Goal: Information Seeking & Learning: Find specific fact

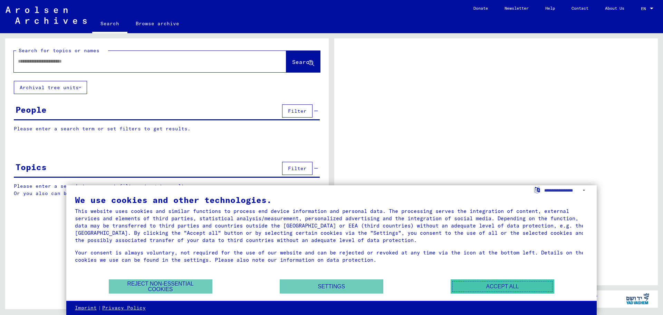
click at [483, 282] on button "Accept all" at bounding box center [503, 286] width 104 height 14
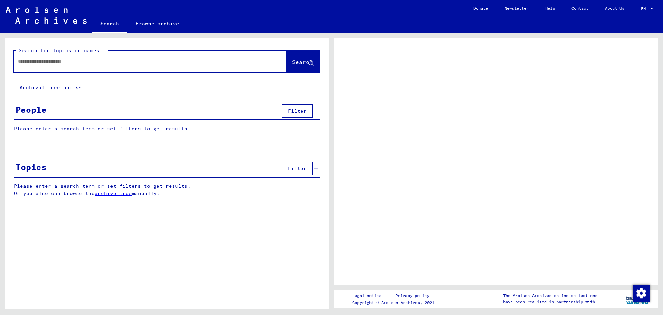
click at [95, 64] on input "text" at bounding box center [144, 61] width 252 height 7
type input "****"
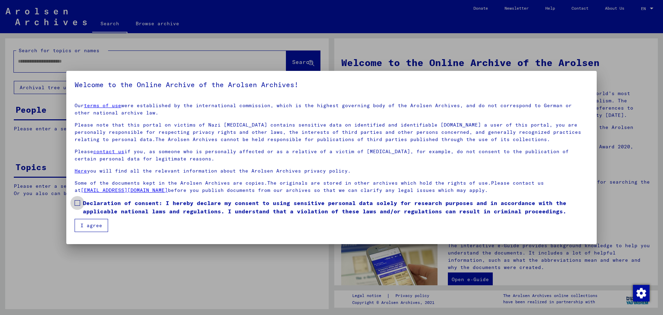
click at [77, 201] on span at bounding box center [78, 203] width 6 height 6
click at [95, 226] on button "I agree" at bounding box center [92, 225] width 34 height 13
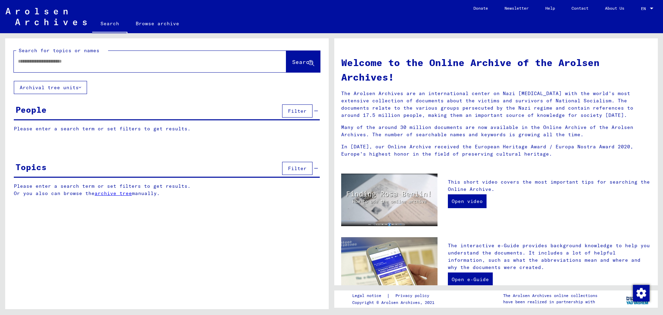
click at [112, 59] on input "text" at bounding box center [142, 61] width 248 height 7
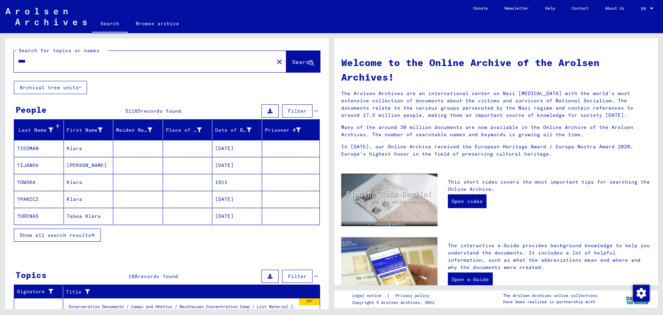
click at [76, 234] on span "Show all search results" at bounding box center [56, 235] width 72 height 6
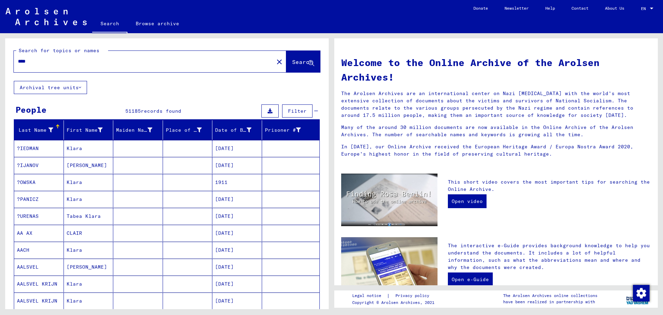
click at [288, 110] on span "Filter" at bounding box center [297, 111] width 19 height 6
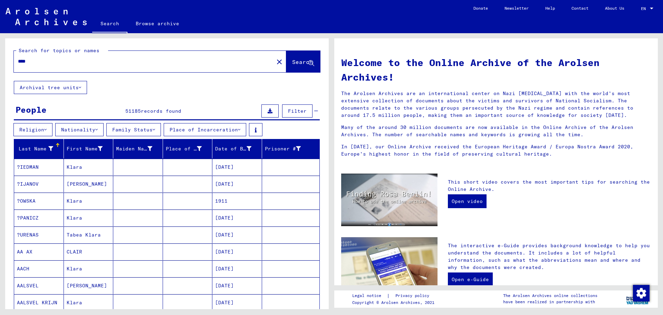
click at [288, 110] on span "Filter" at bounding box center [297, 111] width 19 height 6
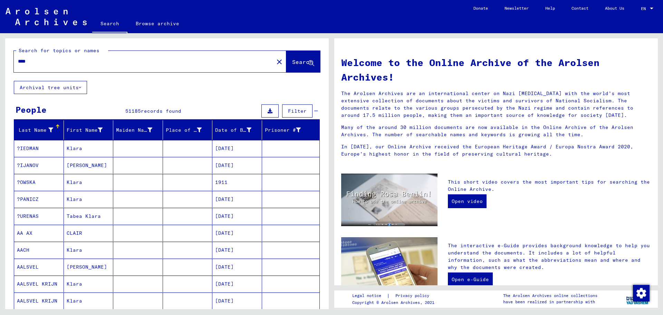
click at [62, 82] on button "Archival tree units" at bounding box center [50, 87] width 73 height 13
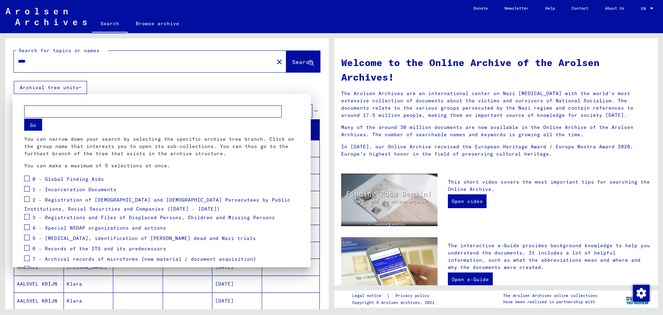
click at [302, 84] on div at bounding box center [331, 157] width 663 height 315
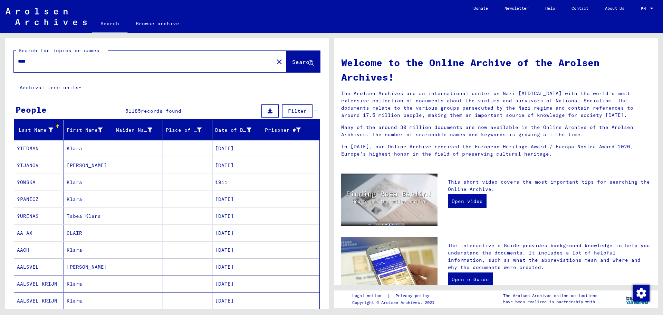
click at [44, 127] on div "Last Name" at bounding box center [35, 129] width 36 height 7
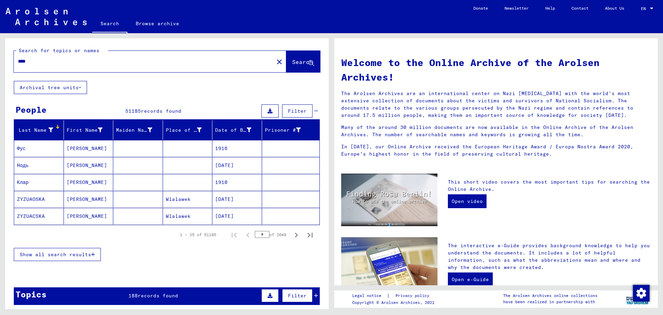
click at [45, 126] on div "Last Name" at bounding box center [40, 129] width 47 height 11
click at [16, 59] on div "****" at bounding box center [140, 62] width 252 height 16
click at [19, 60] on input "****" at bounding box center [142, 61] width 248 height 7
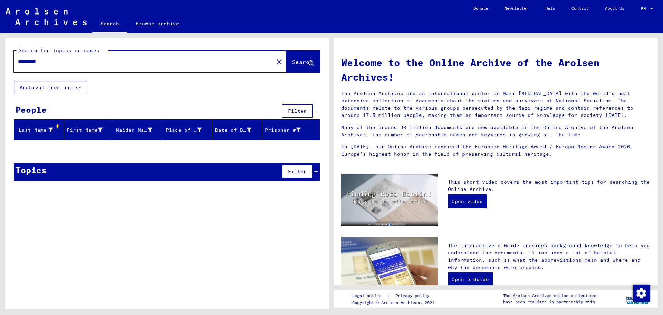
click at [70, 62] on input "**********" at bounding box center [142, 61] width 248 height 7
type input "*"
type input "****"
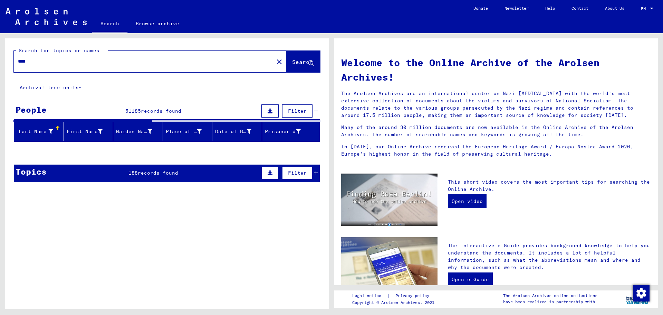
click at [288, 108] on span "Filter" at bounding box center [297, 111] width 19 height 6
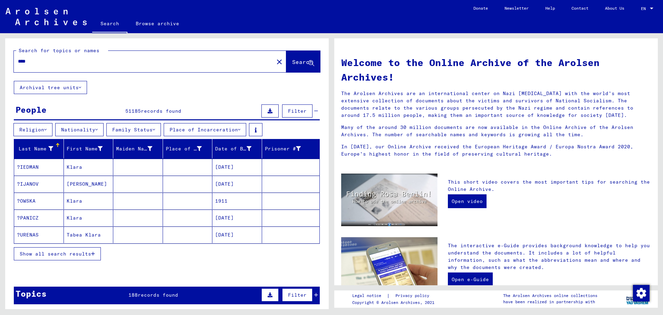
click at [104, 129] on button "Nationality" at bounding box center [79, 129] width 48 height 13
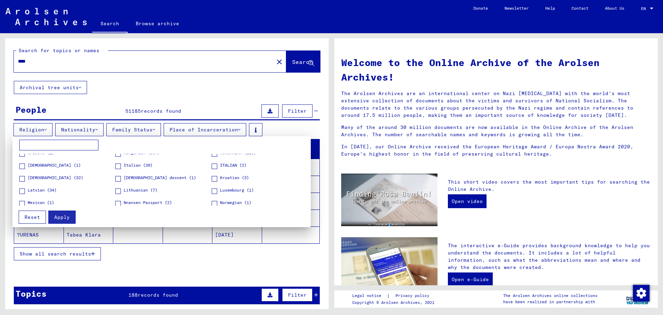
scroll to position [138, 0]
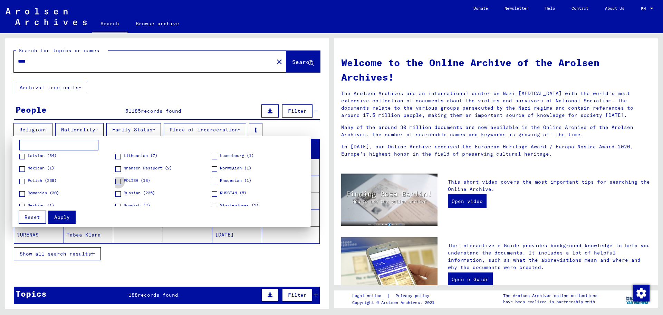
click at [118, 180] on span at bounding box center [118, 182] width 6 height 6
click at [23, 180] on span at bounding box center [22, 182] width 6 height 6
click at [59, 217] on span "Apply" at bounding box center [62, 217] width 16 height 6
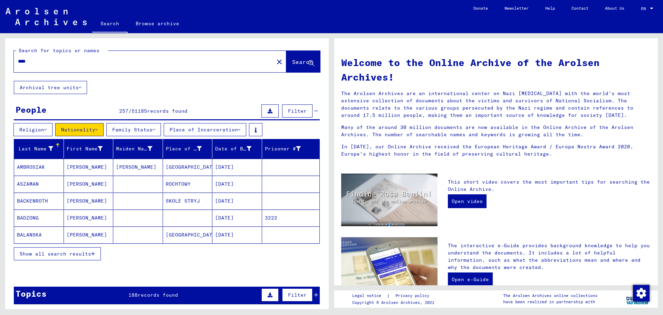
click at [76, 253] on span "Show all search results" at bounding box center [56, 254] width 72 height 6
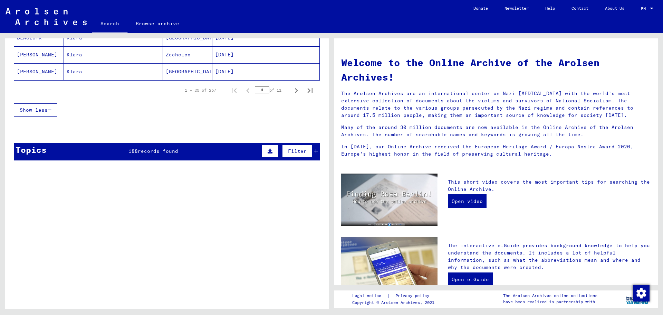
scroll to position [436, 0]
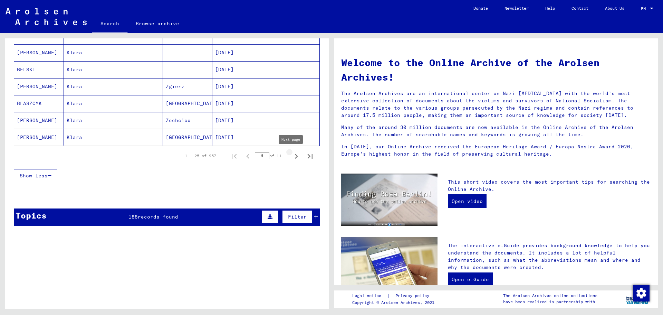
click at [294, 155] on icon "Next page" at bounding box center [297, 156] width 10 height 10
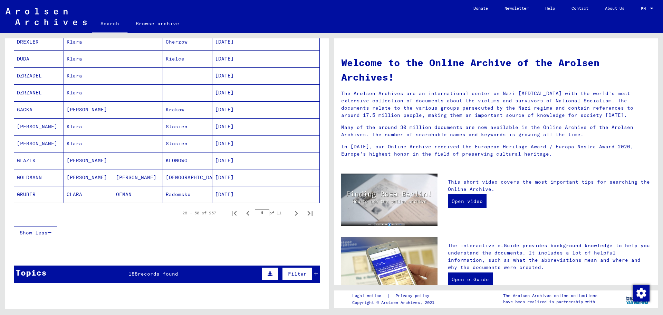
scroll to position [367, 0]
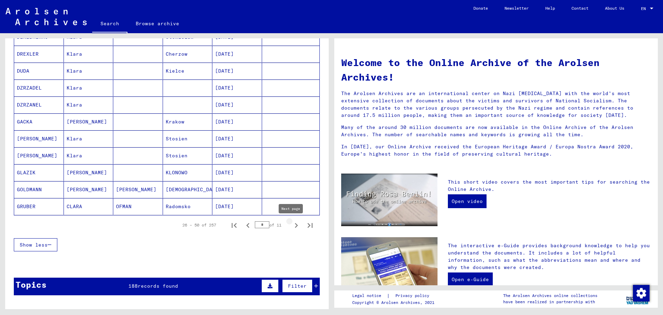
click at [292, 225] on icon "Next page" at bounding box center [297, 225] width 10 height 10
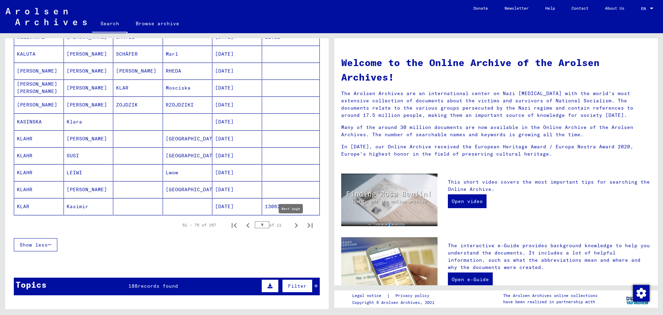
click at [293, 226] on icon "Next page" at bounding box center [297, 225] width 10 height 10
type input "*"
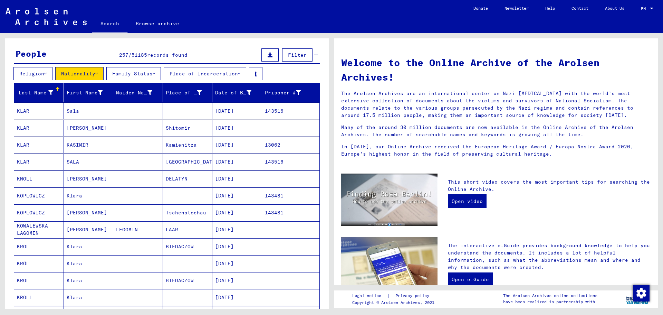
scroll to position [0, 0]
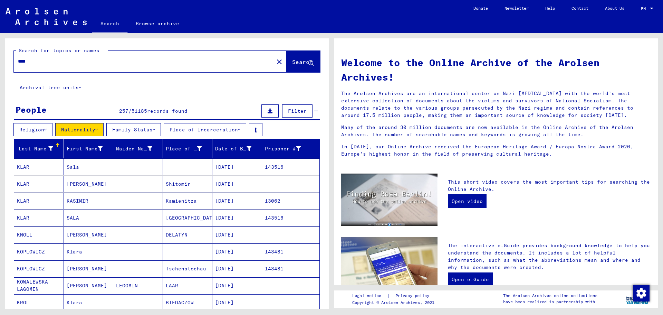
click at [38, 59] on input "****" at bounding box center [142, 61] width 248 height 7
type input "****"
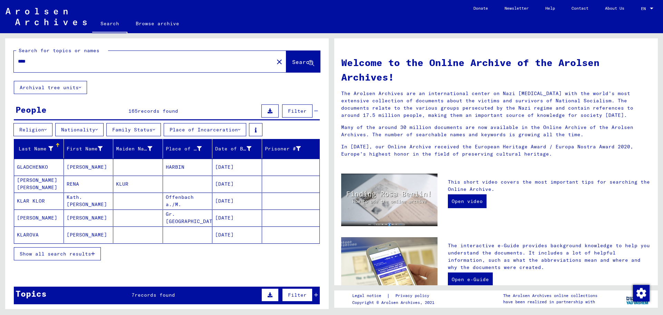
click at [72, 249] on button "Show all search results" at bounding box center [57, 253] width 87 height 13
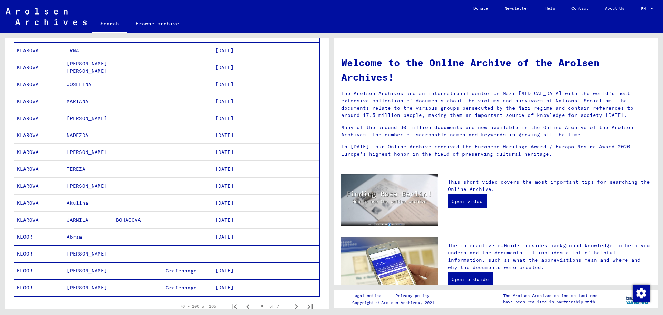
scroll to position [346, 0]
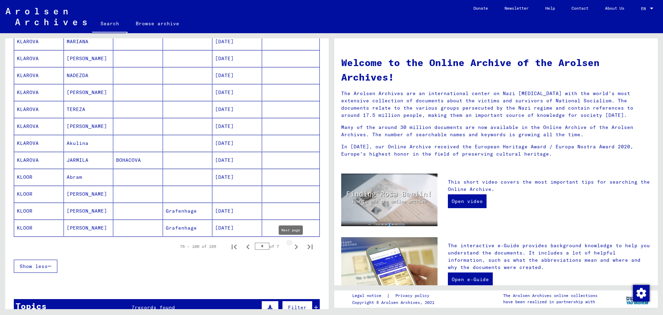
click at [295, 246] on icon "Next page" at bounding box center [296, 246] width 3 height 5
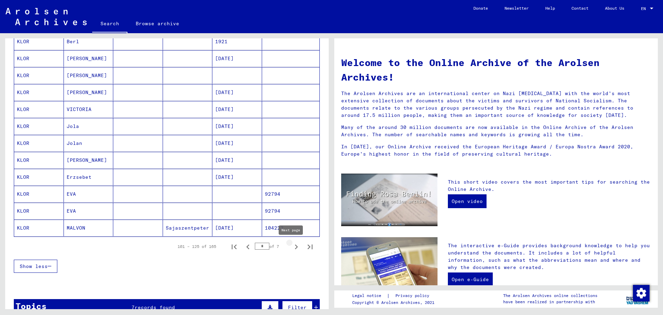
click at [292, 245] on icon "Next page" at bounding box center [297, 247] width 10 height 10
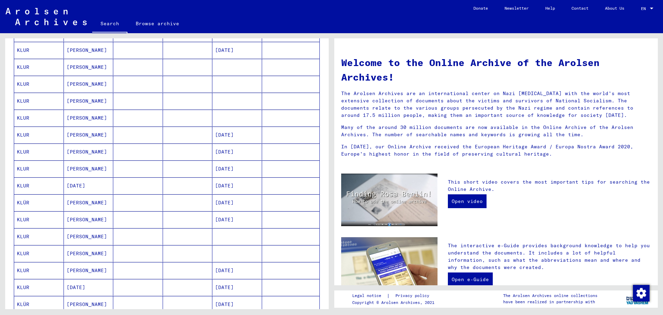
scroll to position [311, 0]
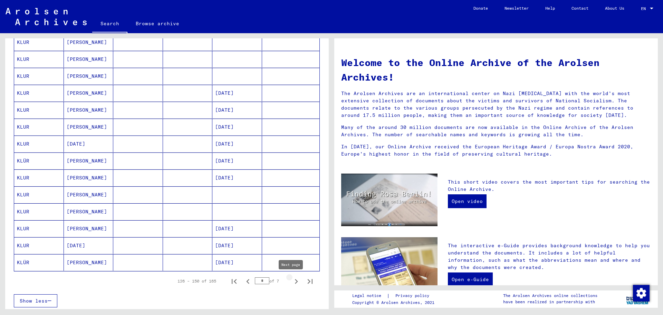
click at [292, 279] on icon "Next page" at bounding box center [297, 281] width 10 height 10
type input "*"
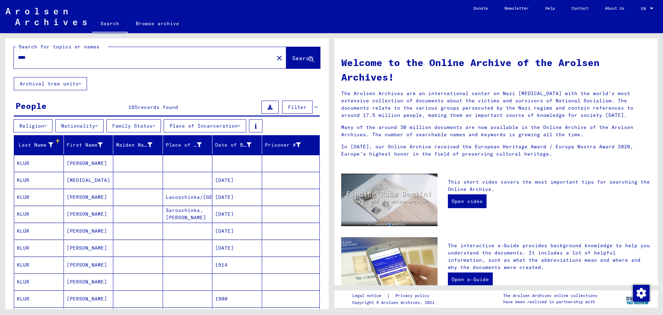
scroll to position [0, 0]
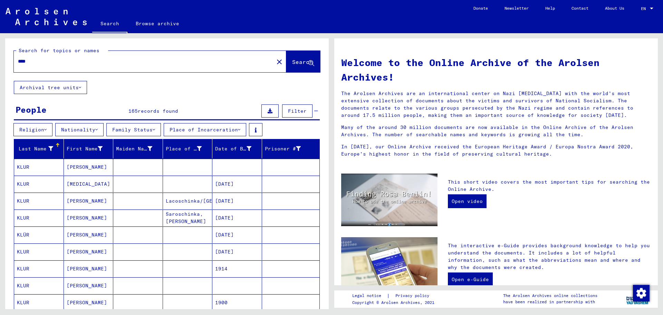
drag, startPoint x: 46, startPoint y: 60, endPoint x: -30, endPoint y: 57, distance: 76.1
click at [0, 57] on html "Search Browse archive Donate Newsletter Help Contact About Us Search Browse arc…" at bounding box center [331, 157] width 663 height 315
type input "**********"
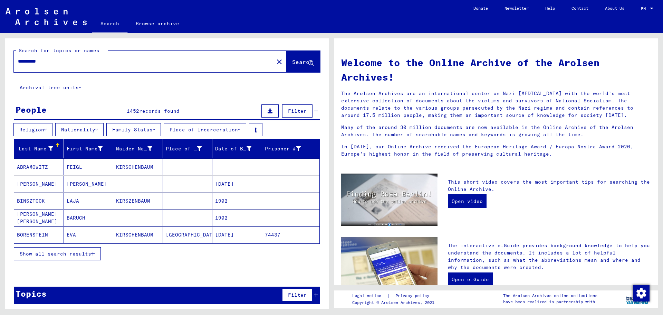
click at [74, 252] on span "Show all search results" at bounding box center [56, 254] width 72 height 6
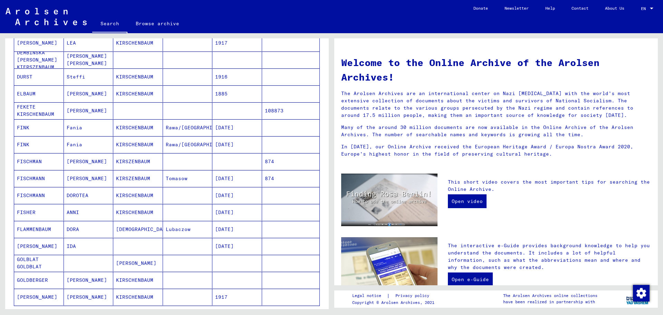
scroll to position [311, 0]
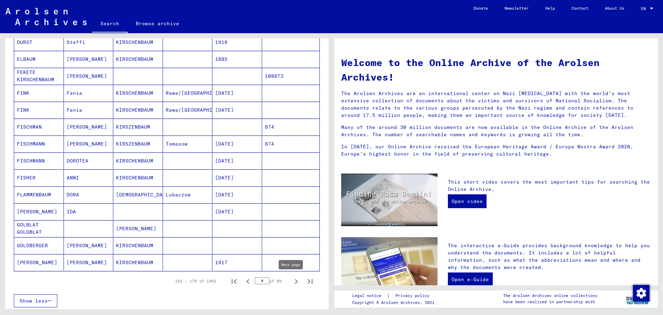
click at [292, 281] on icon "Next page" at bounding box center [297, 281] width 10 height 10
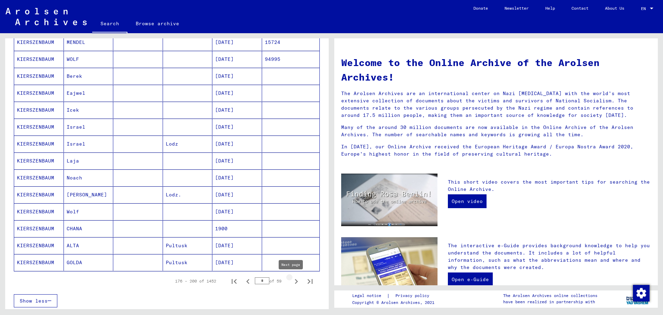
click at [292, 280] on icon "Next page" at bounding box center [297, 281] width 10 height 10
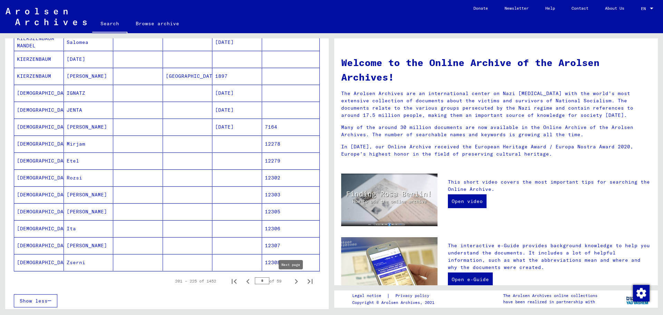
click at [295, 281] on icon "Next page" at bounding box center [296, 281] width 3 height 5
type input "**"
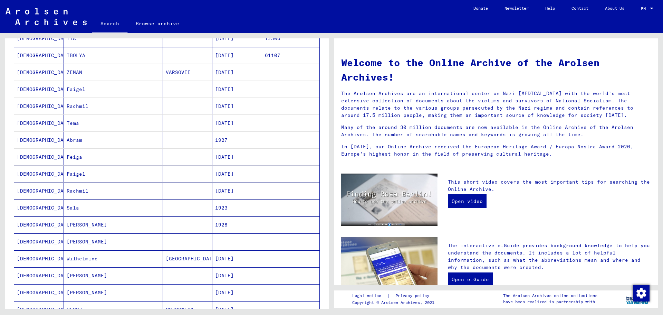
scroll to position [173, 0]
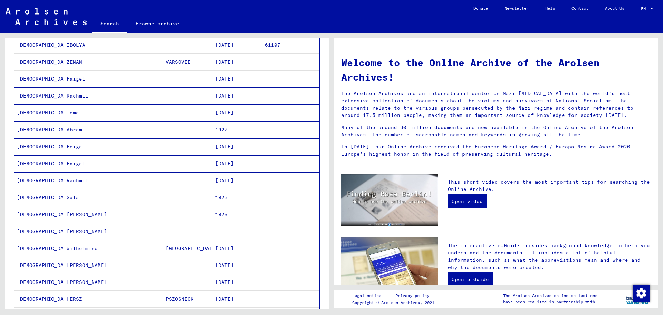
click at [47, 144] on mat-cell "[DEMOGRAPHIC_DATA]" at bounding box center [39, 146] width 50 height 17
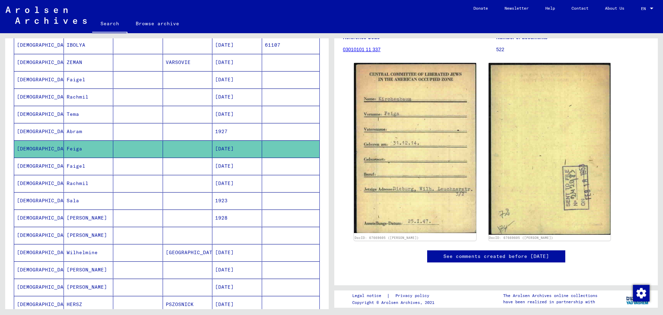
scroll to position [104, 0]
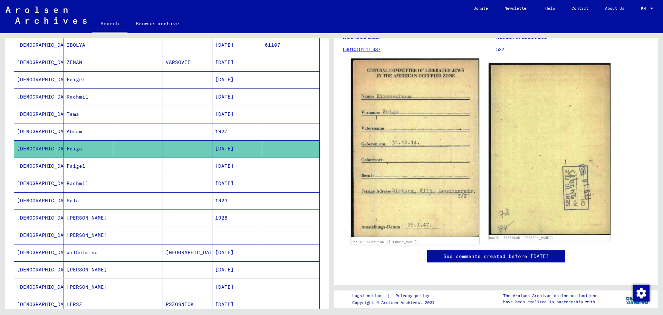
click at [388, 119] on img at bounding box center [415, 147] width 128 height 179
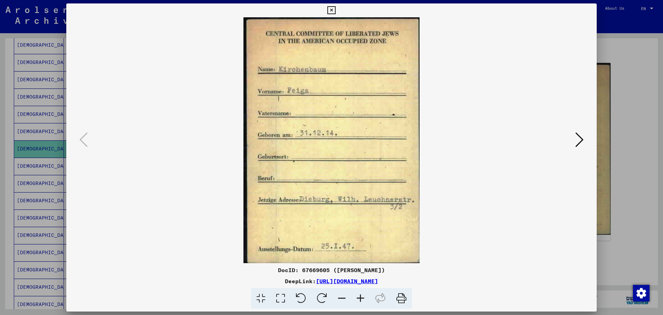
click at [330, 11] on icon at bounding box center [332, 10] width 8 height 8
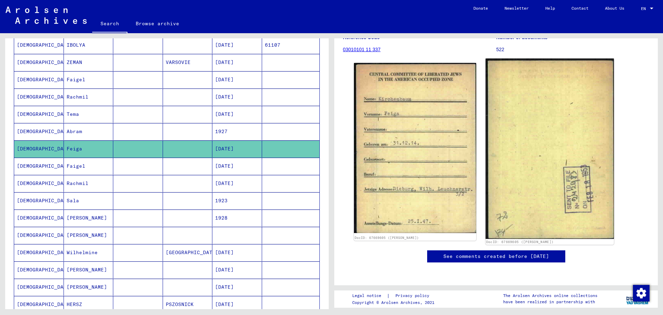
click at [532, 195] on img at bounding box center [550, 148] width 128 height 180
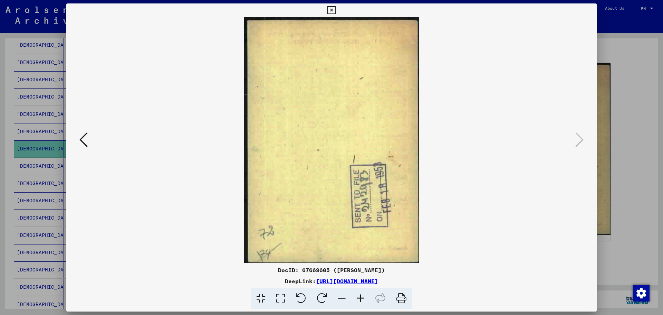
click at [330, 10] on icon at bounding box center [332, 10] width 8 height 8
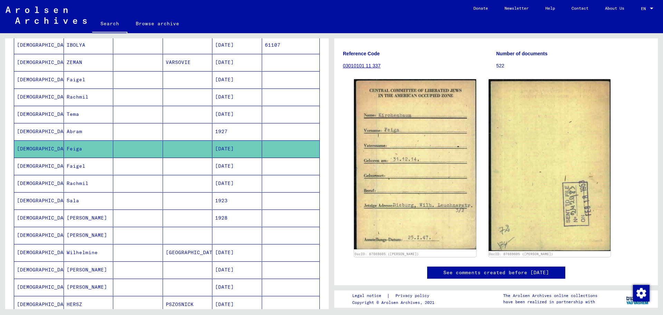
scroll to position [70, 0]
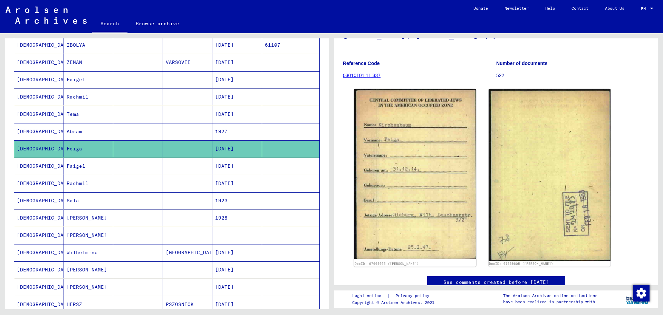
click at [367, 73] on link "03010101 11 337" at bounding box center [362, 76] width 38 height 6
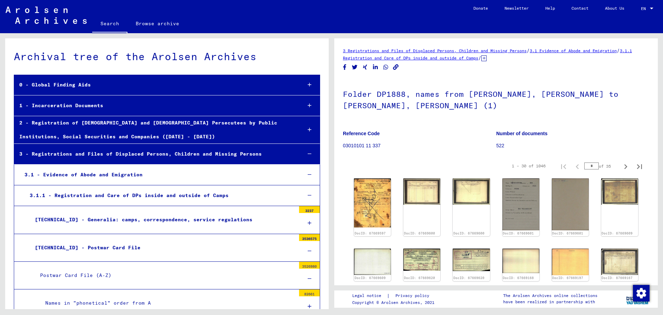
scroll to position [11602, 0]
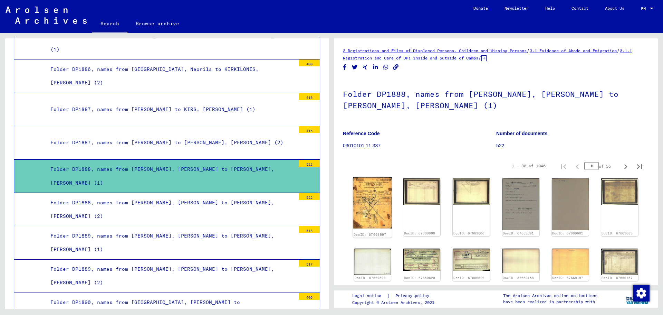
click at [374, 201] on img at bounding box center [372, 202] width 39 height 51
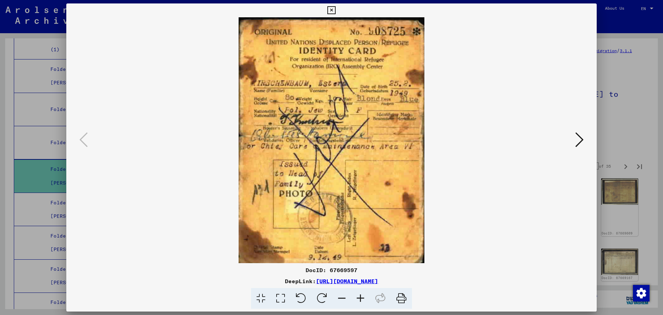
click at [333, 10] on icon at bounding box center [332, 10] width 8 height 8
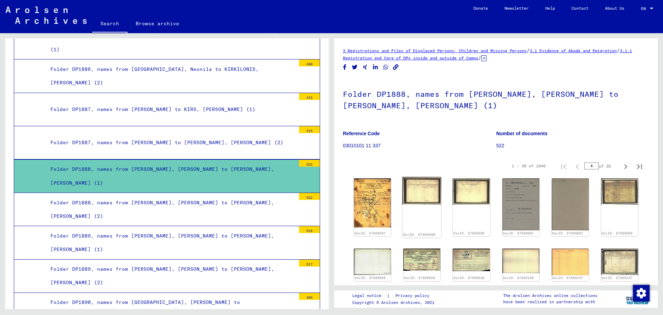
click at [429, 191] on img at bounding box center [422, 191] width 39 height 28
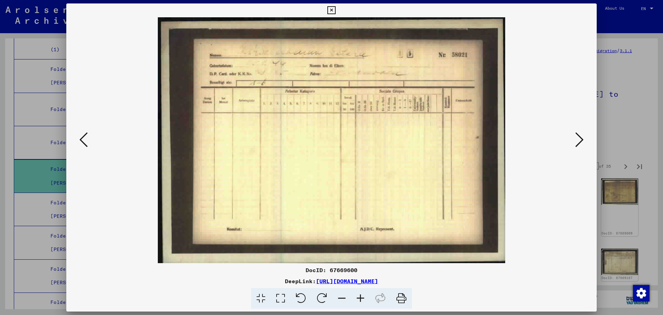
click at [336, 11] on button at bounding box center [331, 10] width 12 height 14
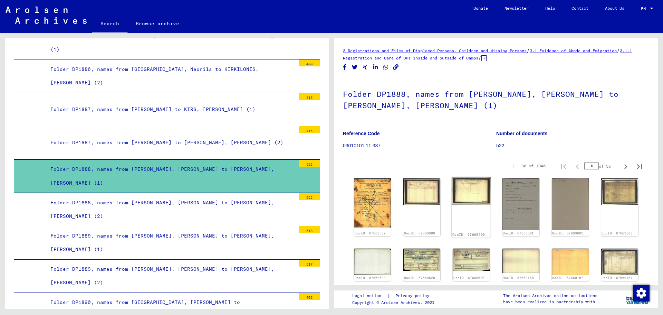
click at [482, 204] on div "DocID: 67669600" at bounding box center [471, 207] width 39 height 60
click at [471, 185] on img at bounding box center [471, 191] width 39 height 28
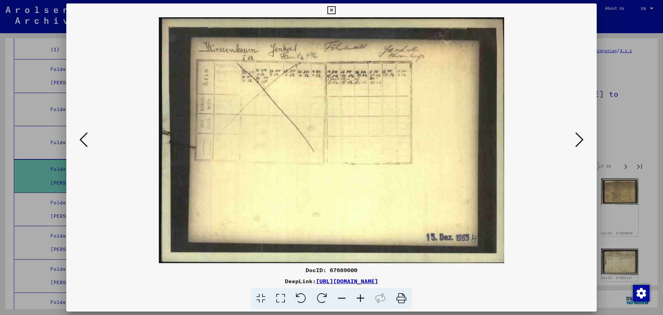
click at [580, 140] on icon at bounding box center [580, 139] width 8 height 17
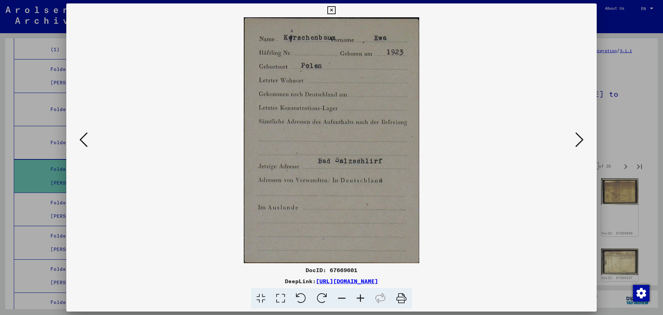
click at [580, 140] on icon at bounding box center [580, 139] width 8 height 17
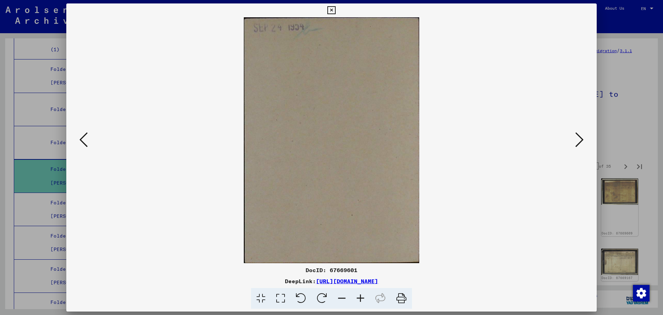
click at [580, 140] on icon at bounding box center [580, 139] width 8 height 17
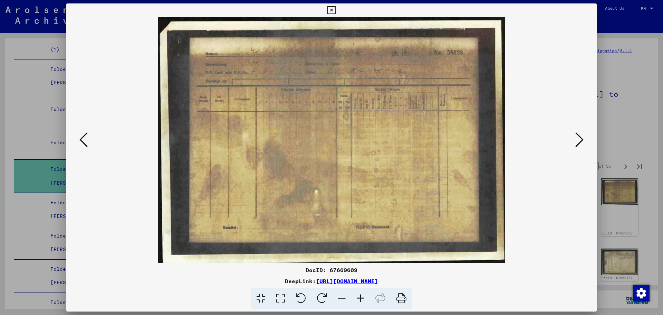
click at [580, 140] on icon at bounding box center [580, 139] width 8 height 17
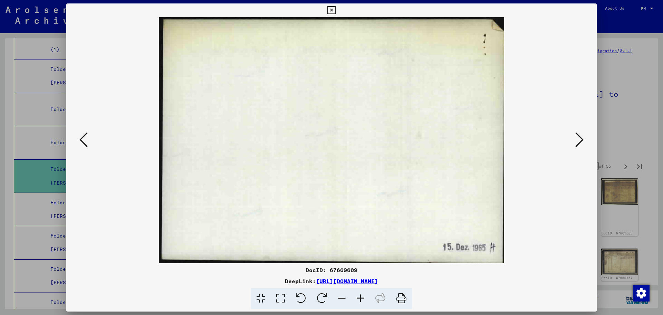
click at [580, 140] on icon at bounding box center [580, 139] width 8 height 17
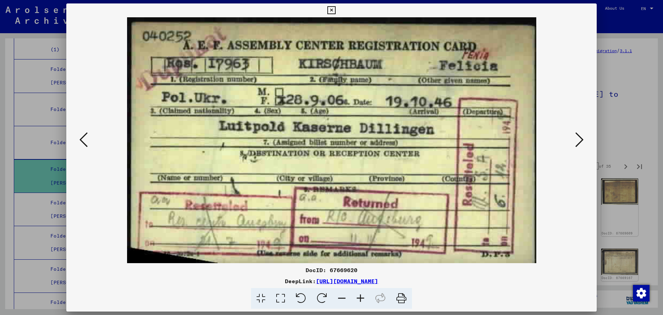
click at [580, 140] on icon at bounding box center [580, 139] width 8 height 17
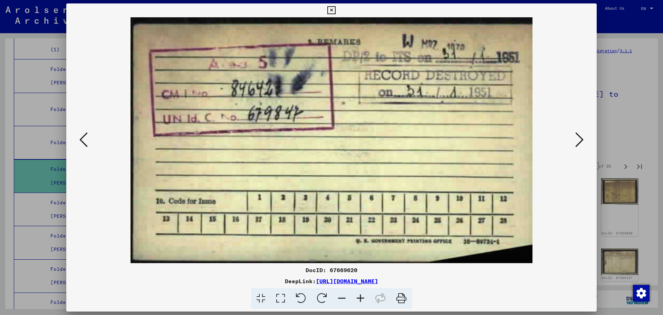
click at [580, 140] on icon at bounding box center [580, 139] width 8 height 17
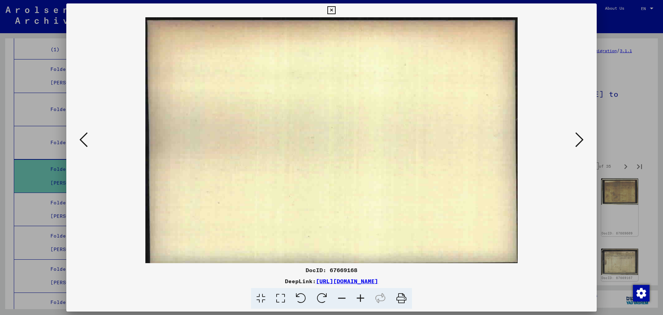
click at [580, 140] on icon at bounding box center [580, 139] width 8 height 17
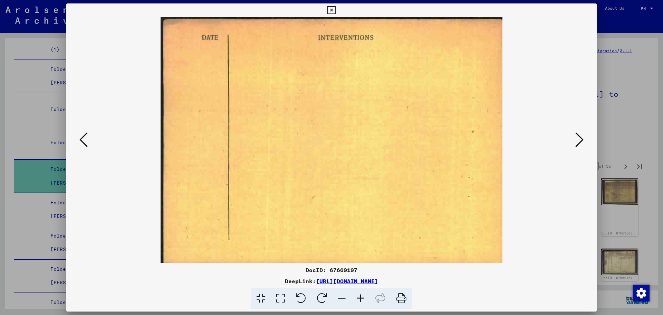
click at [580, 140] on icon at bounding box center [580, 139] width 8 height 17
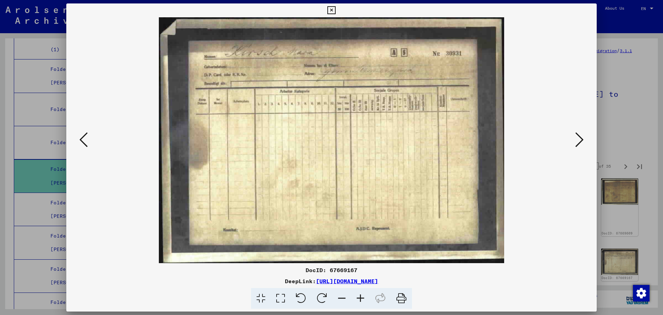
click at [580, 140] on icon at bounding box center [580, 139] width 8 height 17
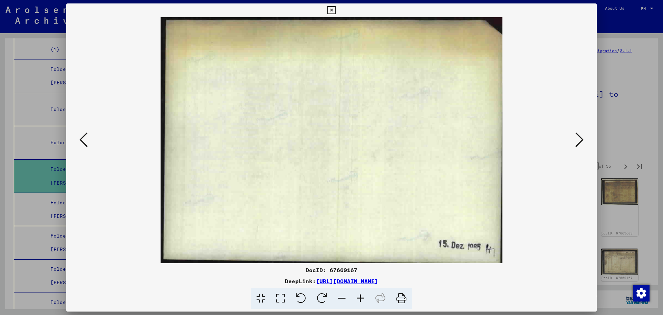
click at [580, 140] on icon at bounding box center [580, 139] width 8 height 17
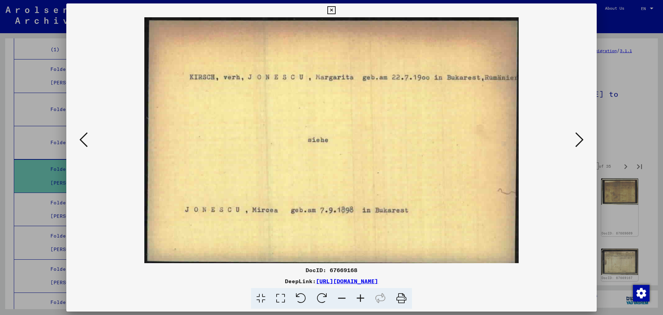
click at [580, 140] on icon at bounding box center [580, 139] width 8 height 17
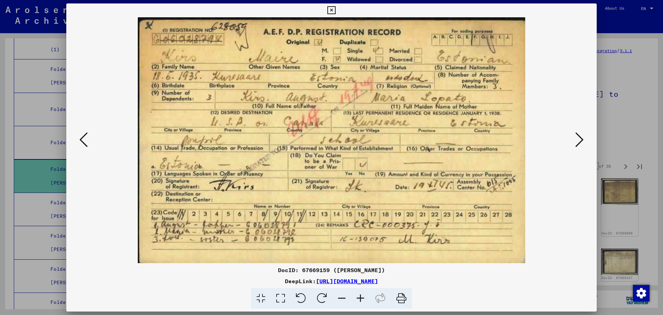
click at [331, 9] on icon at bounding box center [332, 10] width 8 height 8
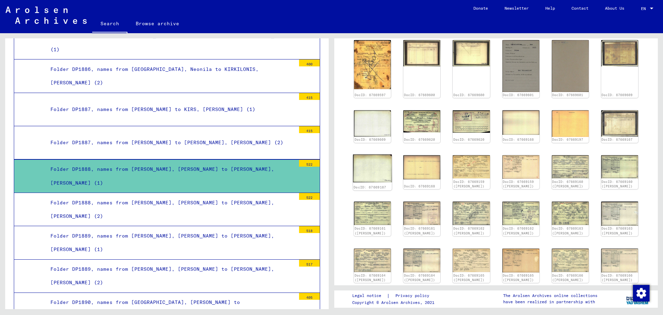
scroll to position [311, 0]
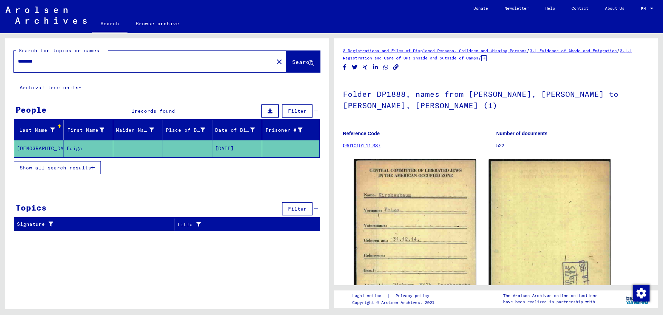
click at [77, 164] on button "Show all search results" at bounding box center [57, 167] width 87 height 13
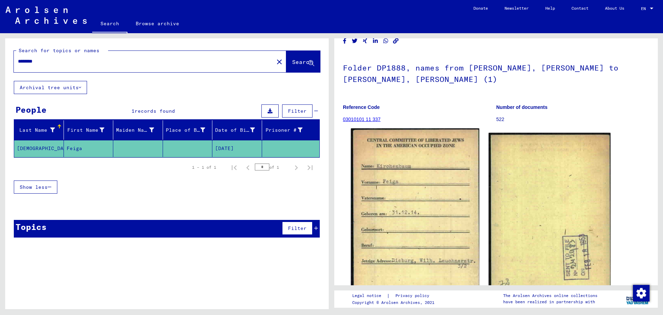
scroll to position [104, 0]
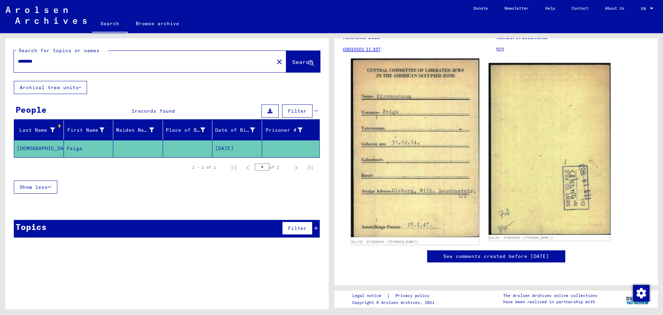
click at [421, 186] on img at bounding box center [415, 147] width 128 height 179
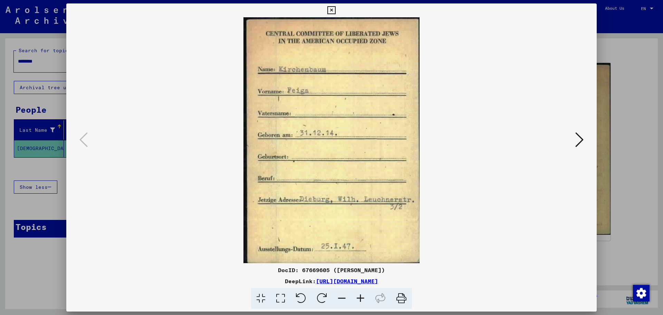
click at [332, 8] on icon at bounding box center [332, 10] width 8 height 8
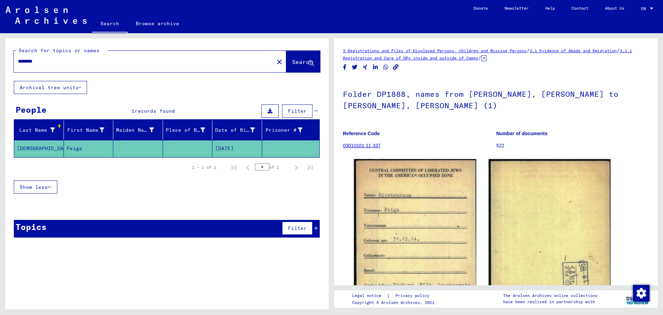
type input "**********"
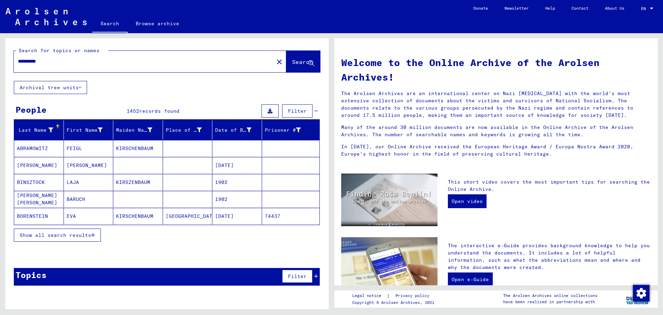
click at [81, 236] on span "Show all search results" at bounding box center [56, 235] width 72 height 6
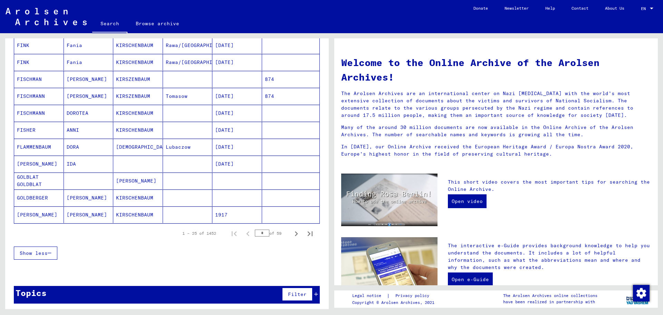
scroll to position [342, 0]
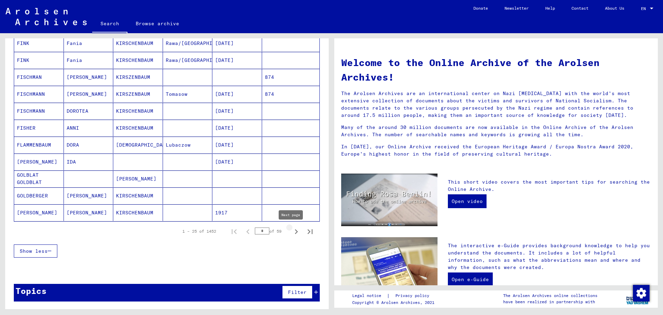
click at [292, 232] on icon "Next page" at bounding box center [297, 232] width 10 height 10
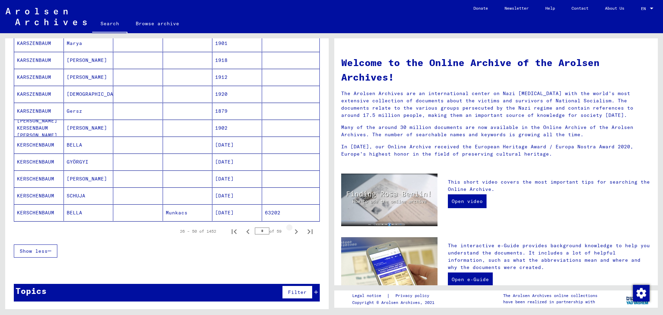
click at [292, 232] on icon "Next page" at bounding box center [297, 232] width 10 height 10
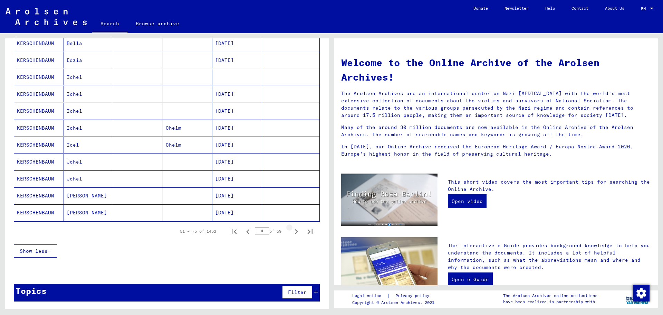
click at [292, 232] on icon "Next page" at bounding box center [297, 232] width 10 height 10
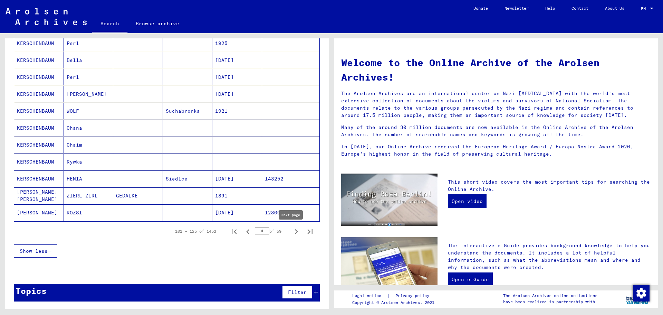
click at [292, 232] on icon "Next page" at bounding box center [297, 232] width 10 height 10
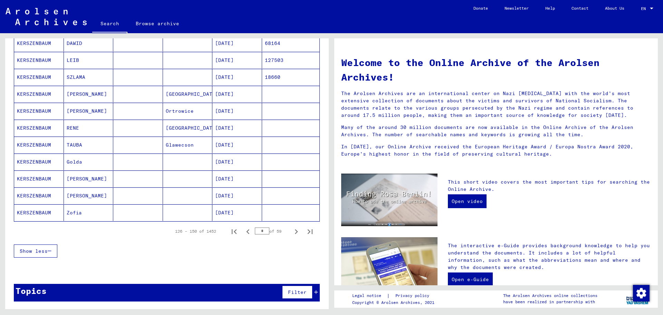
click at [292, 232] on icon "Next page" at bounding box center [297, 232] width 10 height 10
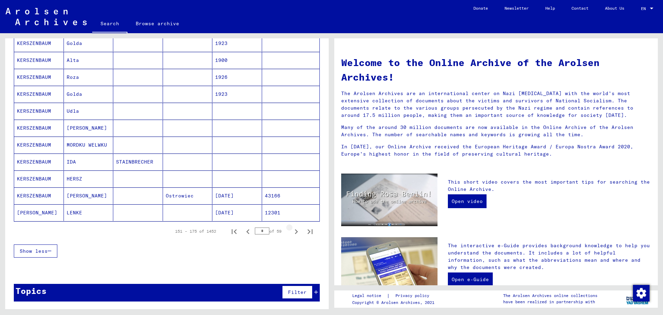
click at [292, 232] on icon "Next page" at bounding box center [297, 232] width 10 height 10
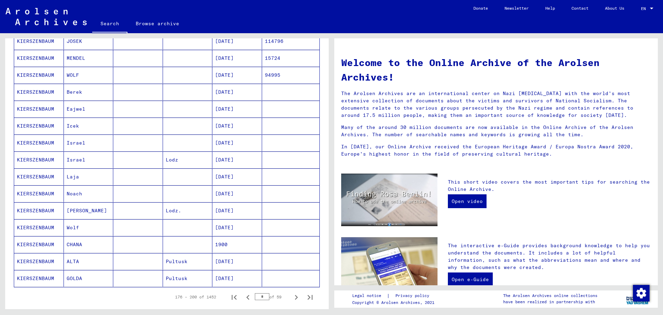
scroll to position [311, 0]
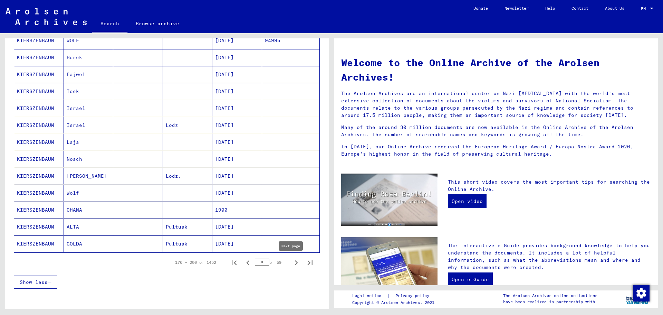
click at [292, 263] on icon "Next page" at bounding box center [297, 263] width 10 height 10
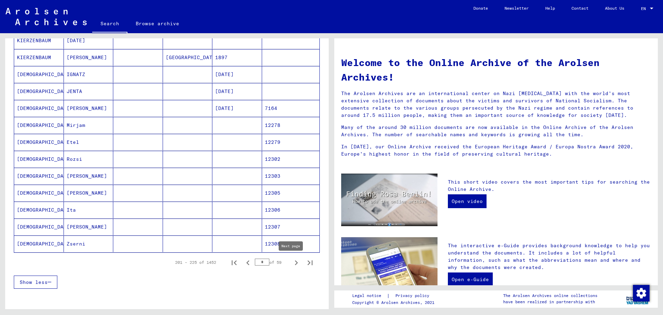
click at [292, 262] on icon "Next page" at bounding box center [297, 263] width 10 height 10
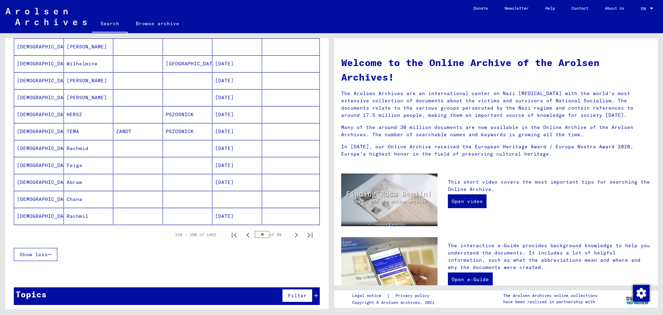
scroll to position [342, 0]
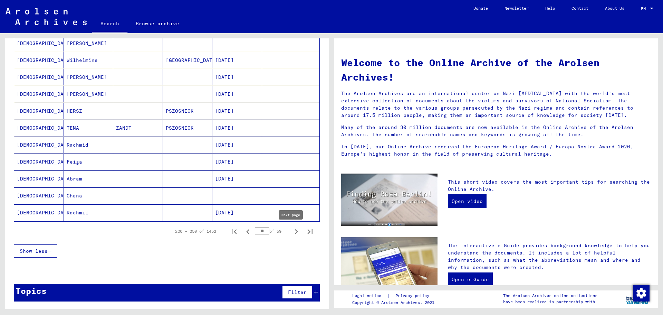
click at [292, 232] on icon "Next page" at bounding box center [297, 232] width 10 height 10
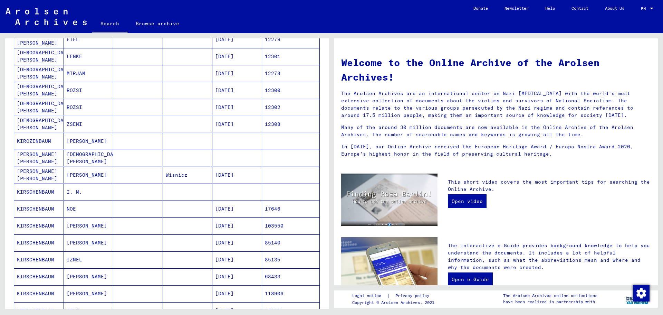
scroll to position [308, 0]
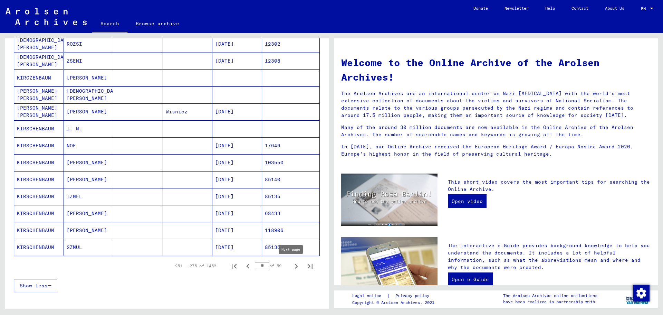
click at [293, 264] on icon "Next page" at bounding box center [297, 266] width 10 height 10
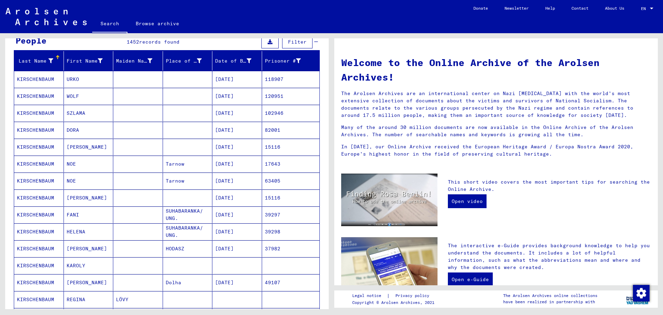
scroll to position [104, 0]
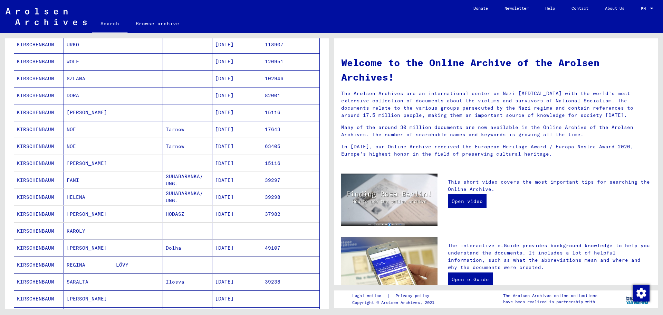
click at [35, 180] on mat-cell "KIRSCHENBAUM" at bounding box center [39, 180] width 50 height 17
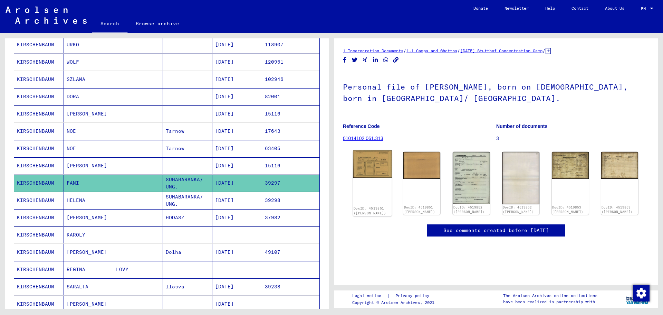
click at [368, 170] on img at bounding box center [372, 164] width 39 height 28
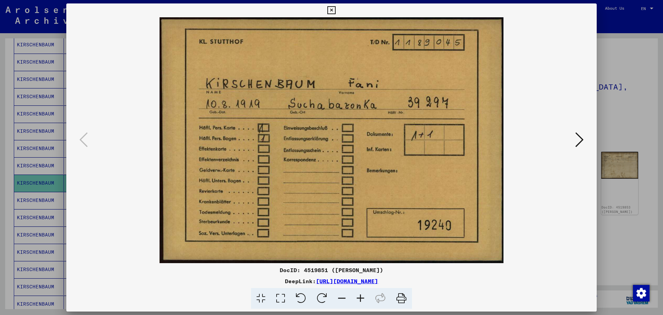
click at [579, 142] on icon at bounding box center [580, 139] width 8 height 17
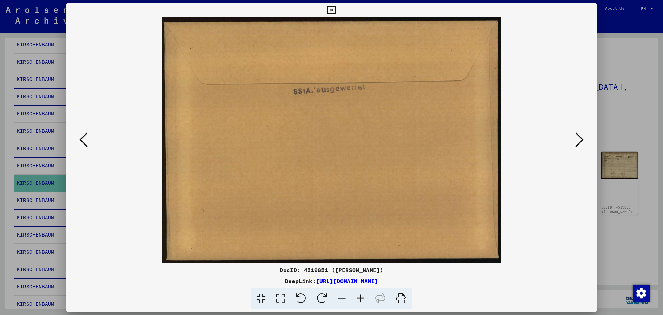
click at [579, 142] on icon at bounding box center [580, 139] width 8 height 17
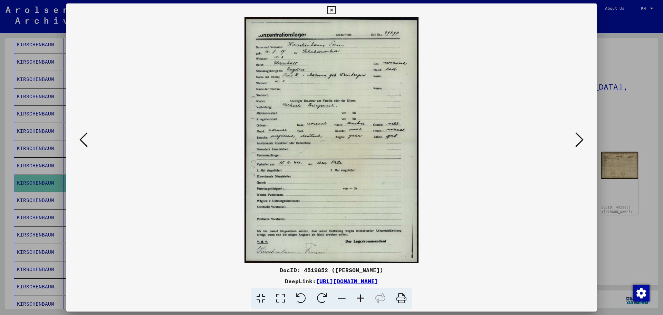
click at [339, 133] on img at bounding box center [332, 140] width 484 height 246
click at [576, 134] on icon at bounding box center [580, 139] width 8 height 17
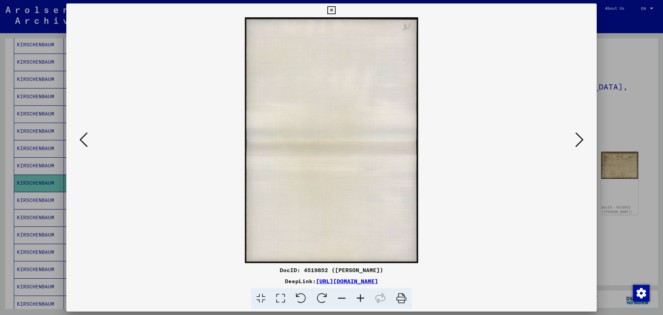
click at [576, 134] on icon at bounding box center [580, 139] width 8 height 17
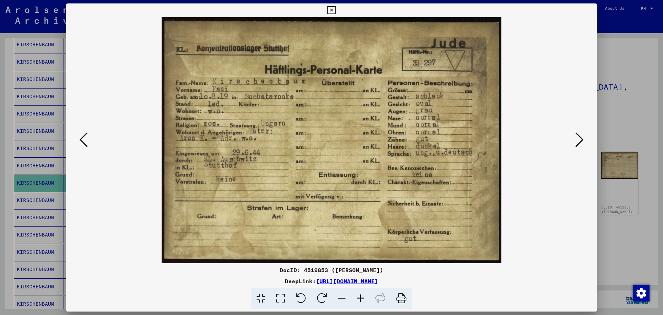
click at [576, 134] on icon at bounding box center [580, 139] width 8 height 17
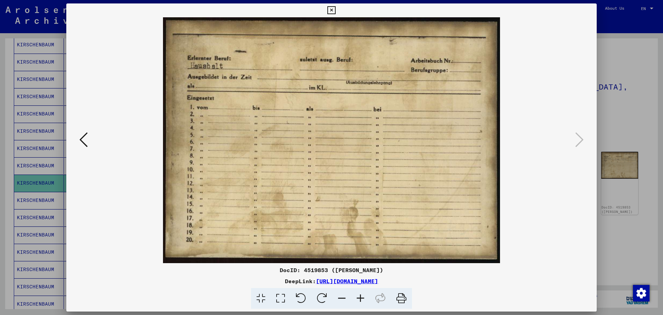
click at [327, 9] on button at bounding box center [331, 10] width 12 height 14
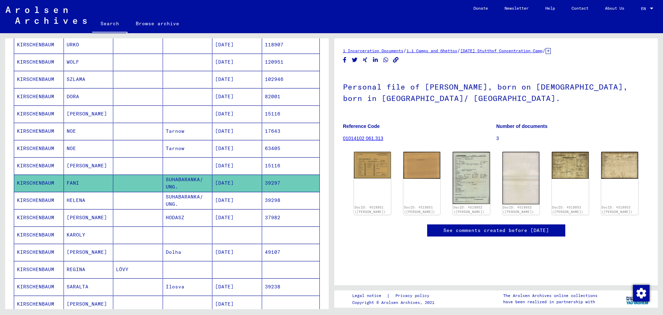
click at [243, 183] on mat-cell "[DATE]" at bounding box center [237, 182] width 50 height 17
click at [267, 181] on mat-cell "39297" at bounding box center [291, 182] width 58 height 17
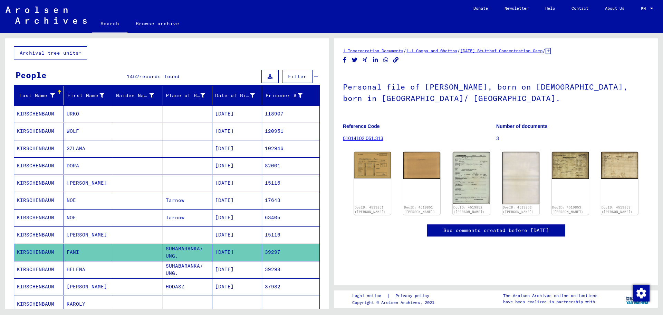
scroll to position [69, 0]
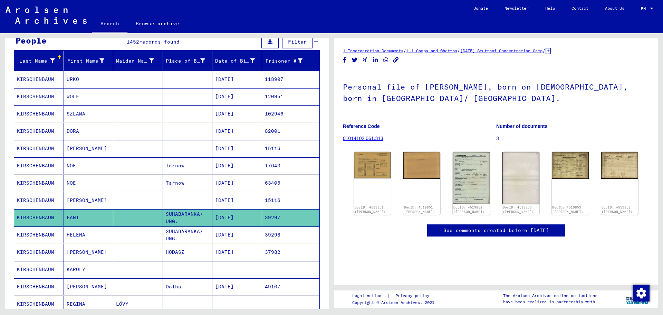
click at [176, 215] on mat-cell "SUHABARANKA/ UNG." at bounding box center [188, 217] width 50 height 17
drag, startPoint x: 357, startPoint y: 97, endPoint x: 440, endPoint y: 101, distance: 82.3
click at [440, 101] on h1 "Personal file of [PERSON_NAME], born on [DEMOGRAPHIC_DATA], born in [GEOGRAPHIC…" at bounding box center [496, 92] width 306 height 42
copy h1 "SUHABARANKA/ UNG."
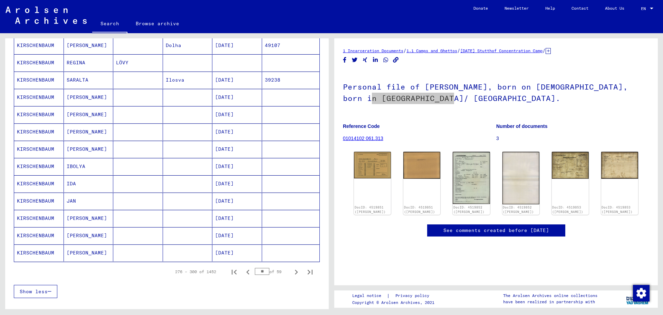
scroll to position [311, 0]
click at [292, 270] on icon "Next page" at bounding box center [297, 271] width 10 height 10
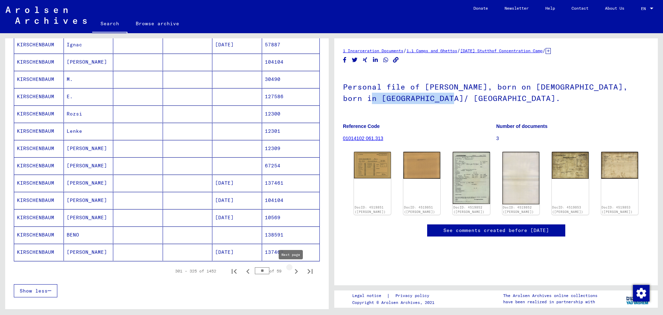
click at [293, 271] on icon "Next page" at bounding box center [297, 271] width 10 height 10
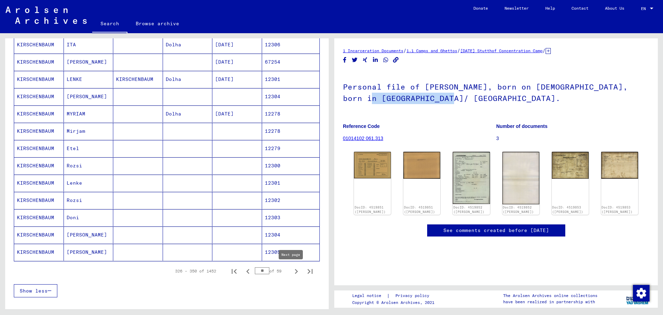
click at [295, 272] on icon "Next page" at bounding box center [296, 271] width 3 height 5
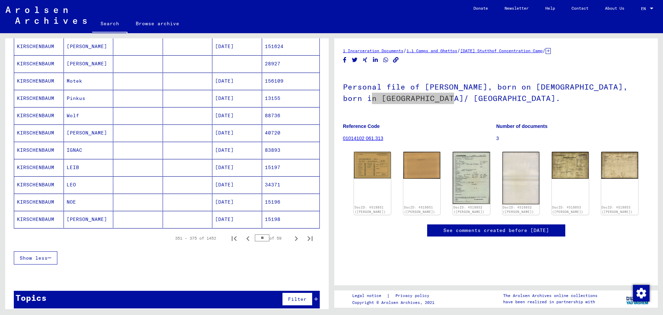
scroll to position [351, 0]
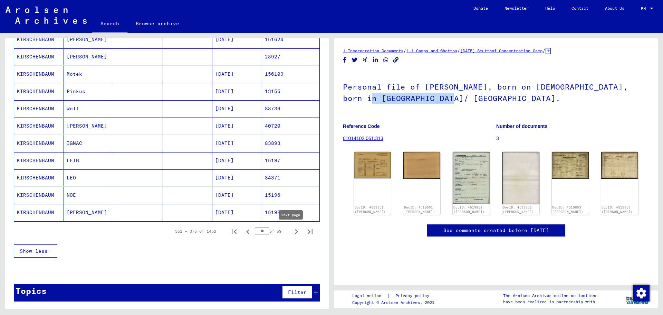
click at [294, 231] on icon "Next page" at bounding box center [297, 232] width 10 height 10
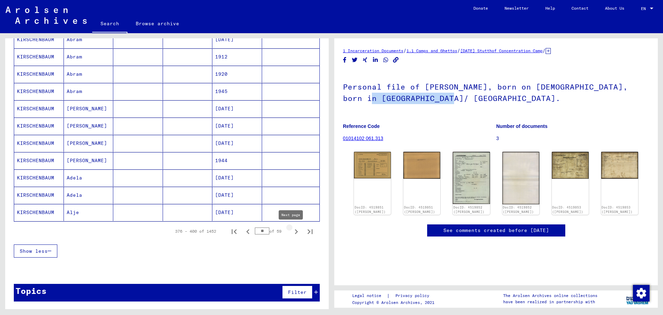
click at [294, 233] on icon "Next page" at bounding box center [297, 232] width 10 height 10
click at [295, 232] on icon "Next page" at bounding box center [296, 231] width 3 height 5
click at [292, 230] on icon "Next page" at bounding box center [297, 232] width 10 height 10
click at [292, 232] on icon "Next page" at bounding box center [297, 232] width 10 height 10
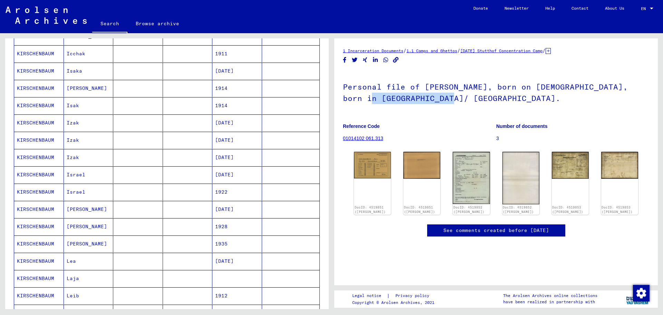
scroll to position [282, 0]
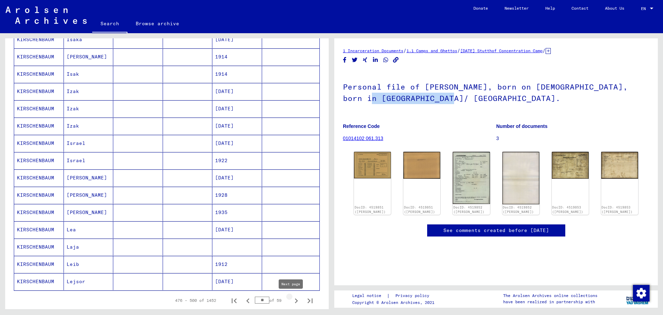
click at [292, 300] on icon "Next page" at bounding box center [297, 301] width 10 height 10
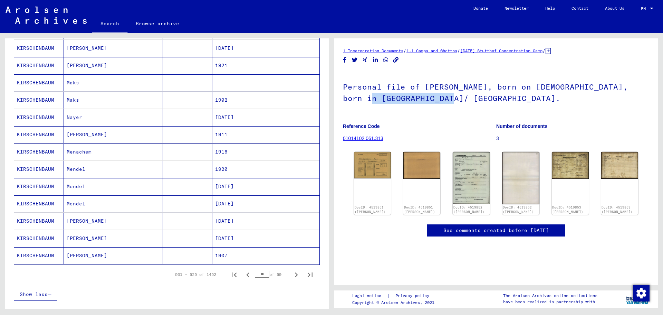
scroll to position [351, 0]
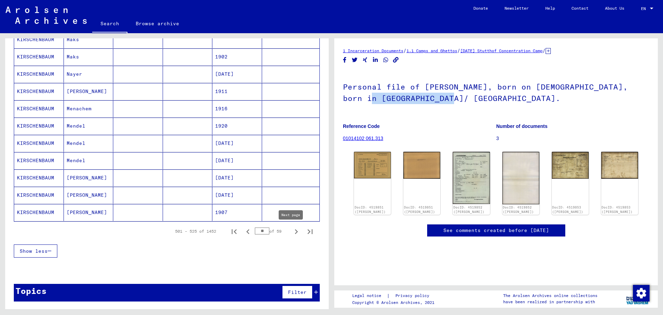
click at [295, 230] on icon "Next page" at bounding box center [296, 231] width 3 height 5
click at [292, 230] on icon "Next page" at bounding box center [297, 232] width 10 height 10
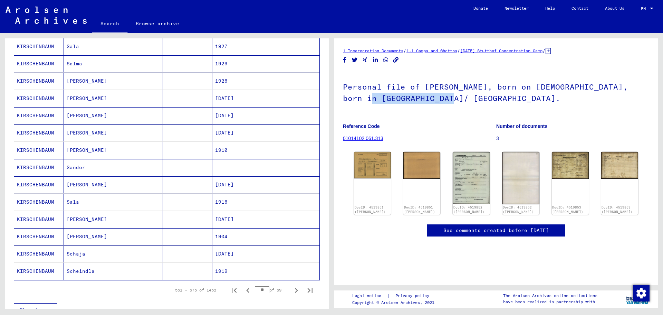
scroll to position [316, 0]
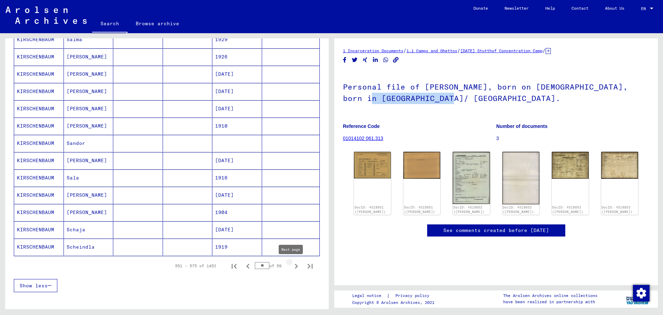
click at [292, 265] on icon "Next page" at bounding box center [297, 266] width 10 height 10
click at [295, 266] on icon "Next page" at bounding box center [296, 266] width 3 height 5
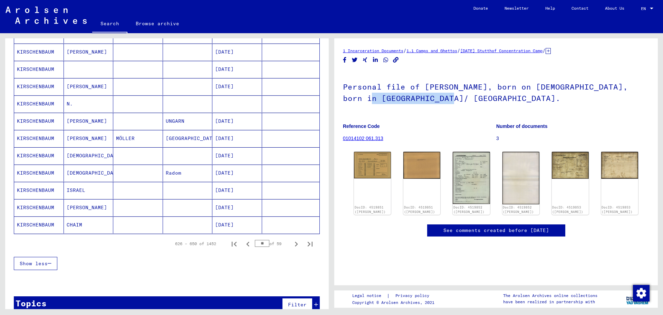
scroll to position [351, 0]
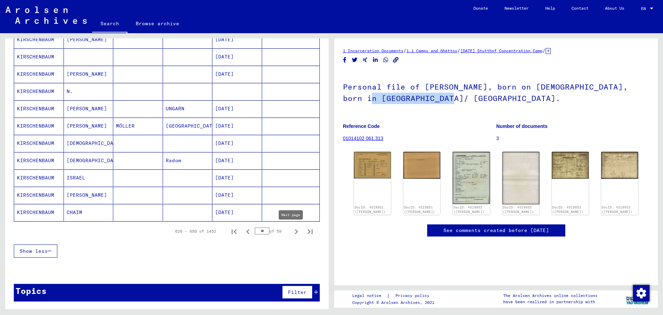
click at [295, 233] on icon "Next page" at bounding box center [296, 231] width 3 height 5
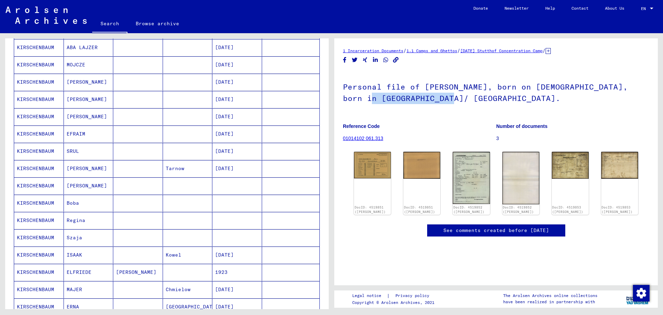
scroll to position [316, 0]
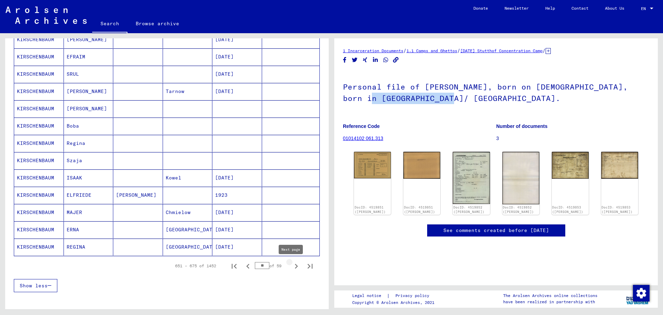
click at [293, 264] on icon "Next page" at bounding box center [297, 266] width 10 height 10
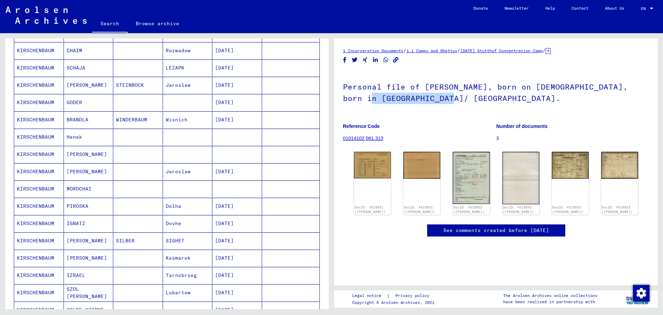
scroll to position [351, 0]
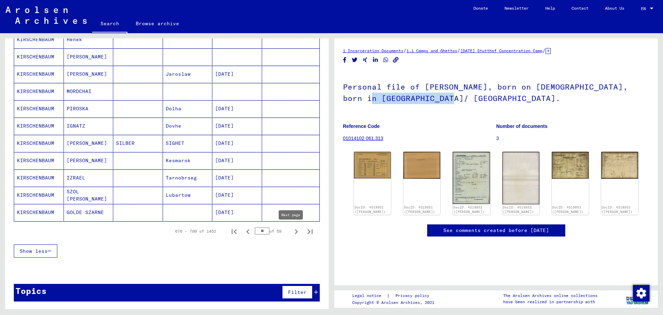
click at [292, 229] on icon "Next page" at bounding box center [297, 232] width 10 height 10
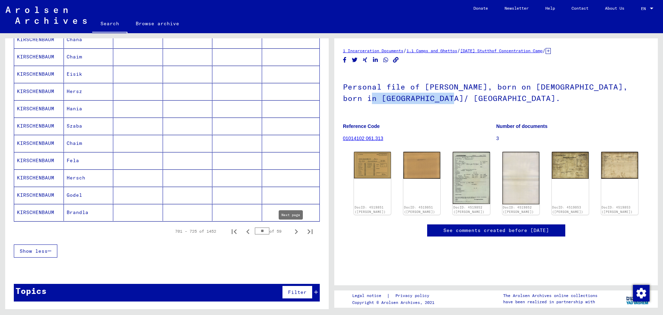
click at [292, 230] on icon "Next page" at bounding box center [297, 232] width 10 height 10
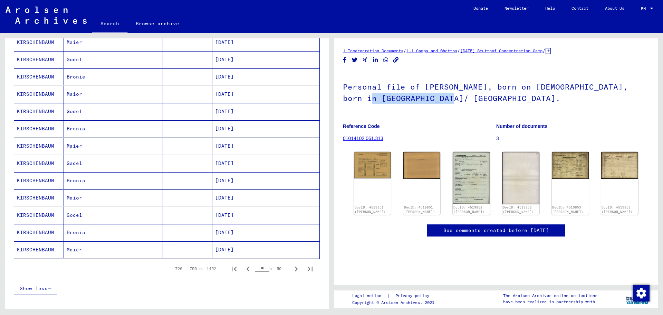
scroll to position [316, 0]
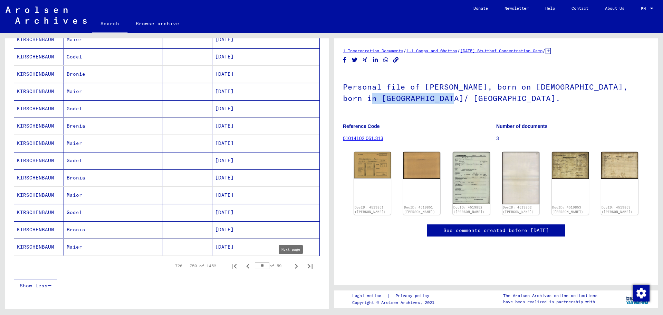
click at [292, 266] on icon "Next page" at bounding box center [297, 266] width 10 height 10
click at [293, 265] on icon "Next page" at bounding box center [297, 266] width 10 height 10
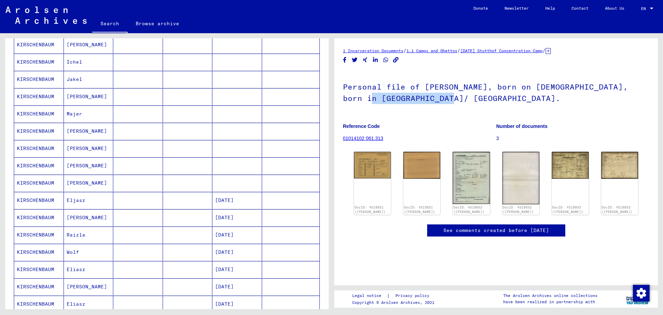
scroll to position [282, 0]
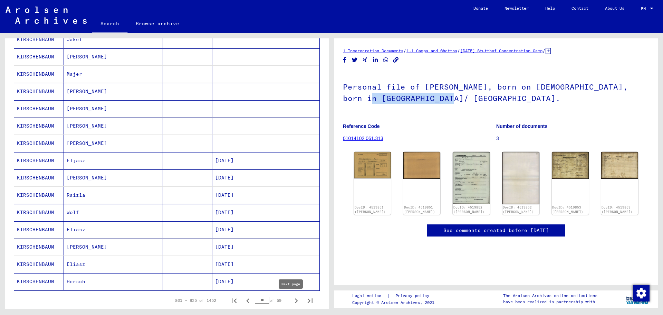
click at [295, 301] on icon "Next page" at bounding box center [296, 300] width 3 height 5
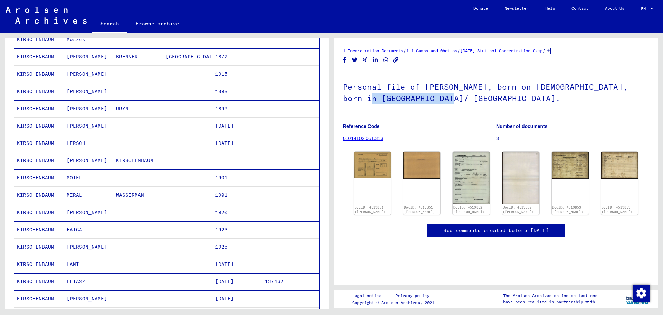
scroll to position [316, 0]
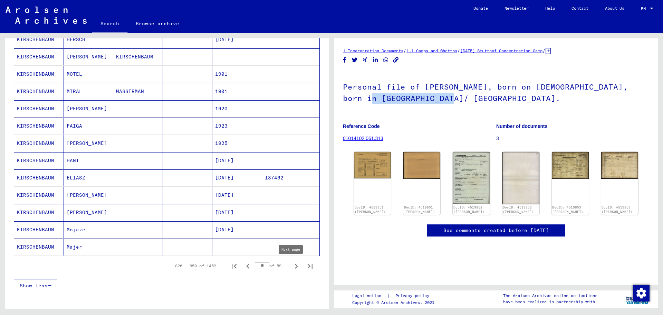
click at [294, 266] on icon "Next page" at bounding box center [297, 266] width 10 height 10
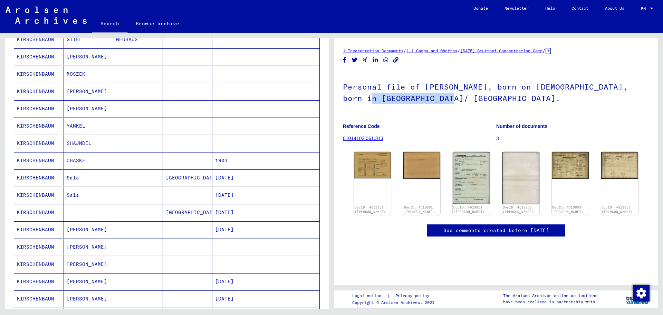
scroll to position [282, 0]
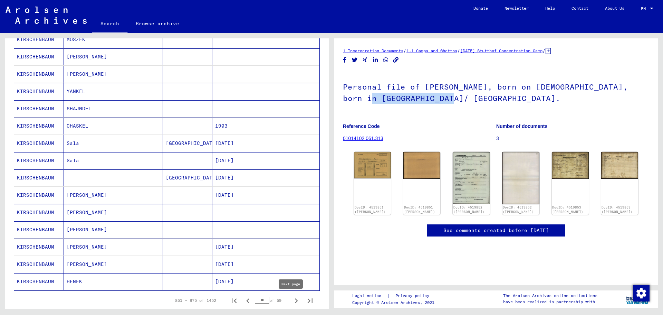
click at [292, 297] on icon "Next page" at bounding box center [297, 301] width 10 height 10
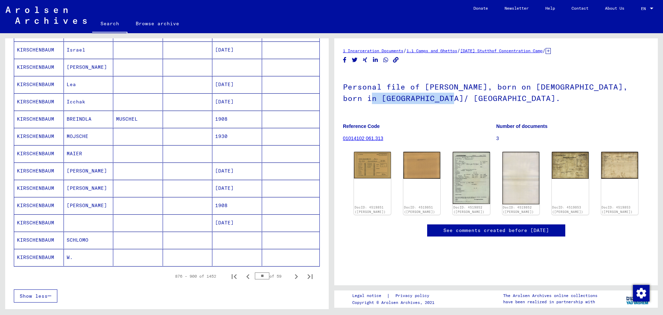
scroll to position [316, 0]
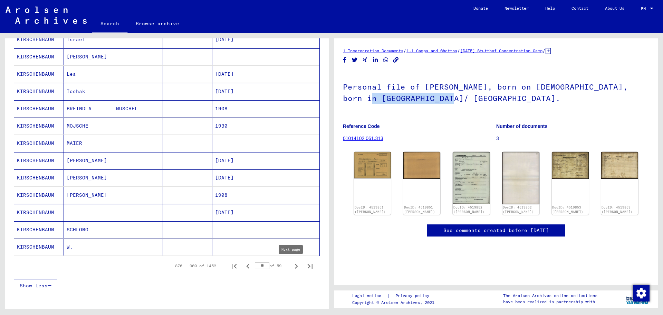
click at [293, 265] on icon "Next page" at bounding box center [297, 266] width 10 height 10
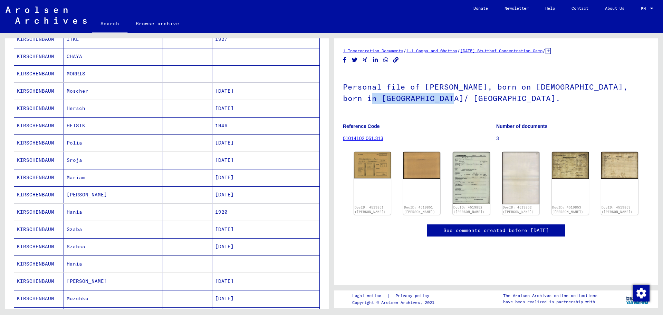
scroll to position [351, 0]
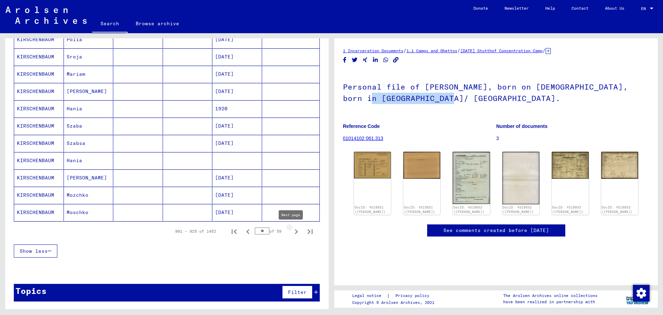
click at [292, 230] on icon "Next page" at bounding box center [297, 232] width 10 height 10
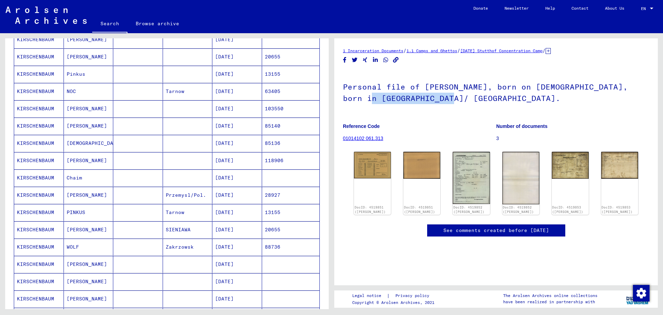
scroll to position [282, 0]
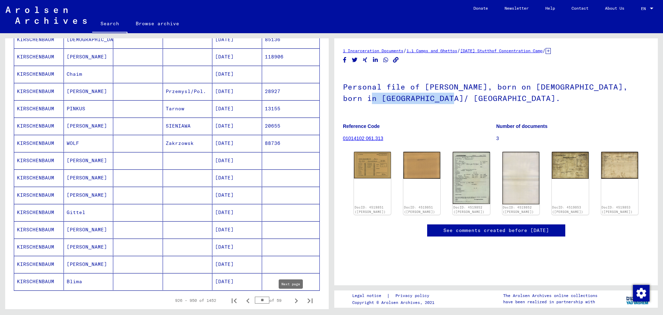
click at [292, 300] on icon "Next page" at bounding box center [297, 301] width 10 height 10
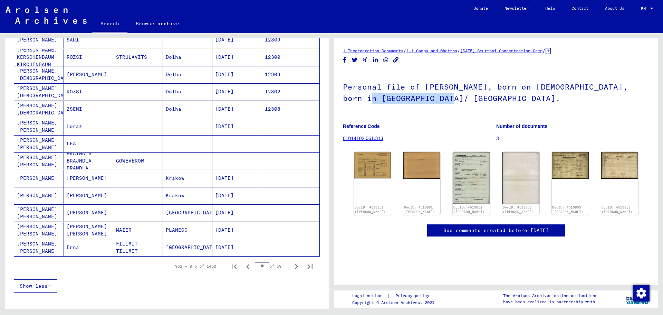
scroll to position [316, 0]
click at [295, 265] on icon "Next page" at bounding box center [296, 266] width 3 height 5
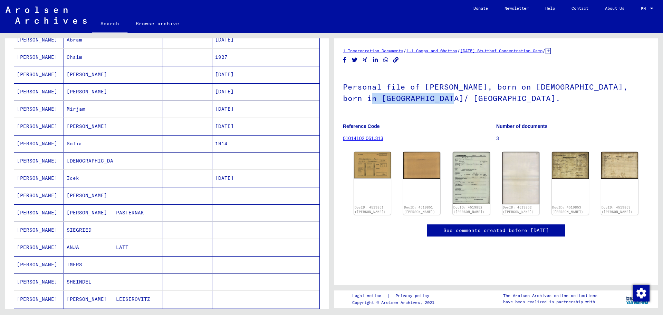
scroll to position [282, 0]
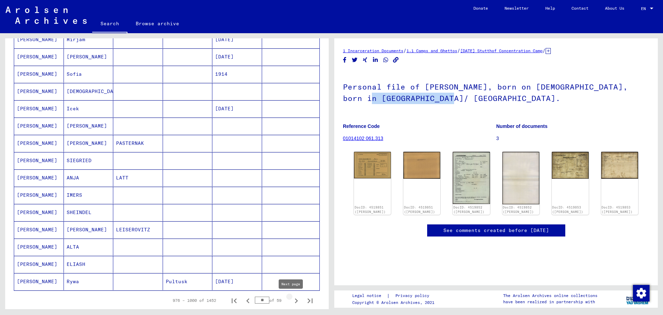
click at [293, 299] on icon "Next page" at bounding box center [297, 301] width 10 height 10
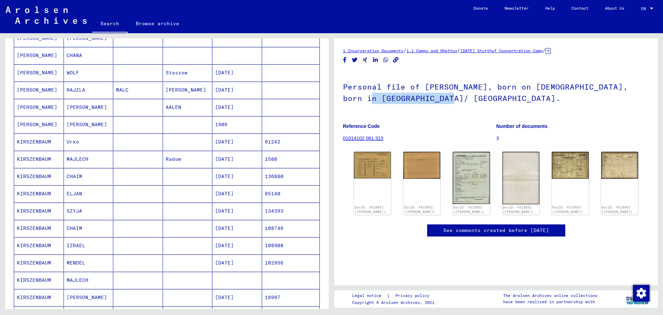
scroll to position [351, 0]
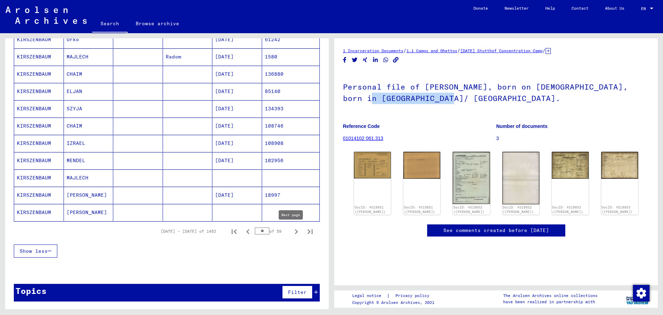
click at [295, 231] on icon "Next page" at bounding box center [296, 231] width 3 height 5
type input "**"
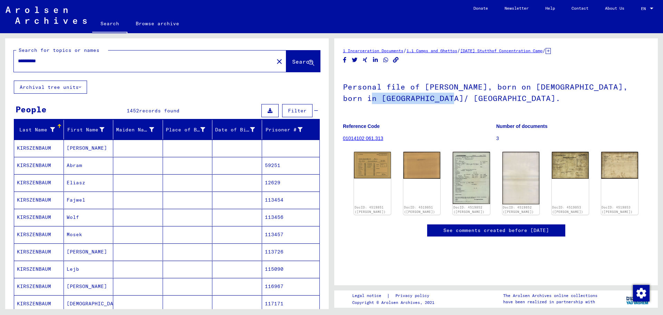
scroll to position [0, 0]
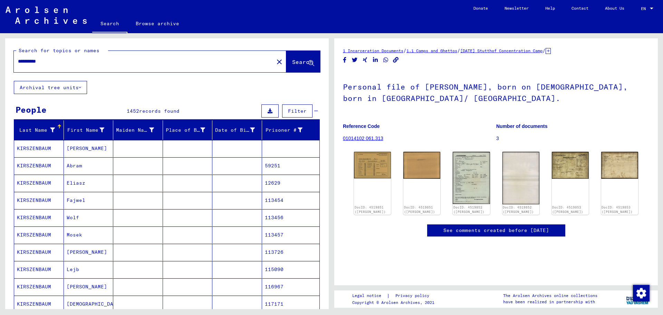
drag, startPoint x: 56, startPoint y: 62, endPoint x: -6, endPoint y: 58, distance: 61.9
click at [0, 58] on html "**********" at bounding box center [331, 157] width 663 height 315
type input "*****"
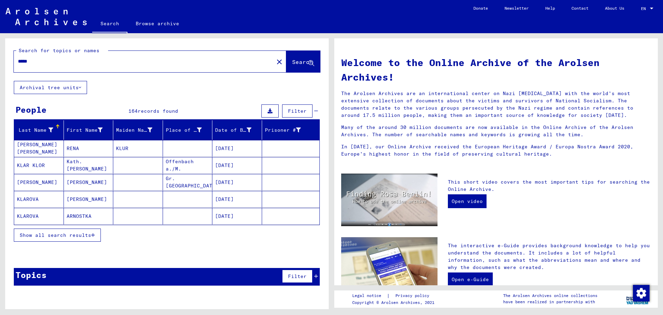
click at [56, 233] on span "Show all search results" at bounding box center [56, 235] width 72 height 6
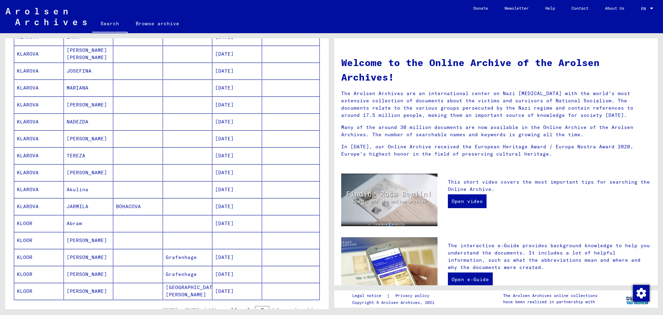
scroll to position [311, 0]
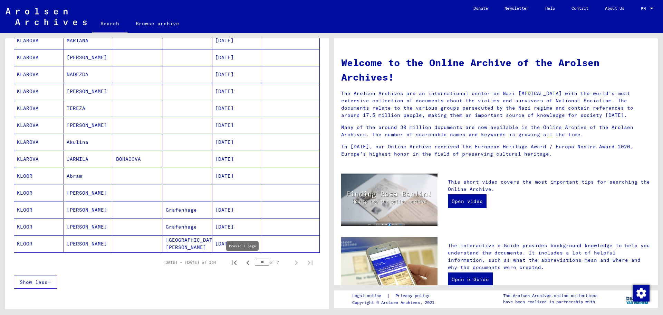
click at [243, 262] on icon "Previous page" at bounding box center [248, 263] width 10 height 10
type input "**"
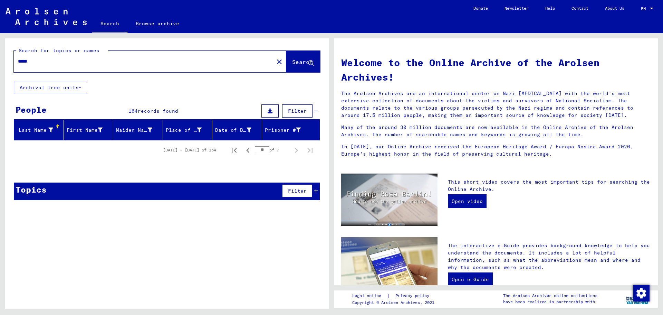
scroll to position [0, 0]
drag, startPoint x: 50, startPoint y: 62, endPoint x: -27, endPoint y: 63, distance: 77.1
click at [0, 63] on html "Search Browse archive Donate Newsletter Help Contact About Us Search Browse arc…" at bounding box center [331, 157] width 663 height 315
type input "******"
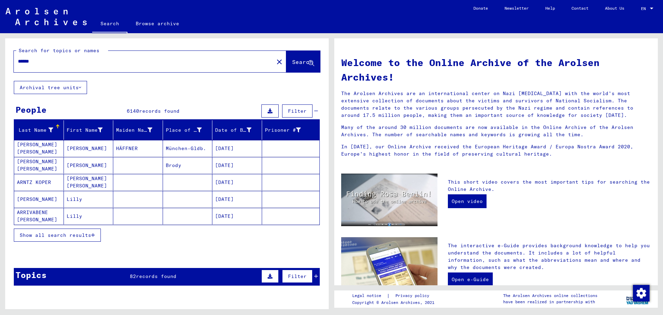
click at [71, 236] on span "Show all search results" at bounding box center [56, 235] width 72 height 6
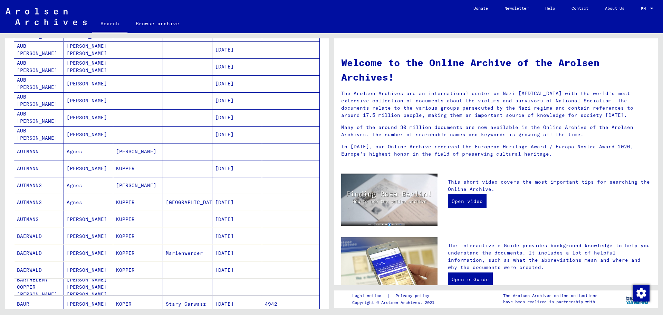
scroll to position [311, 0]
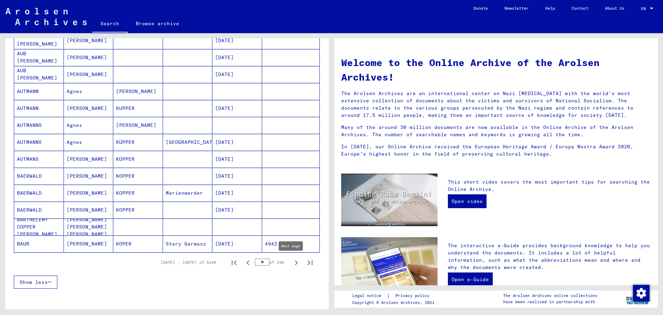
click at [292, 259] on icon "Next page" at bounding box center [297, 263] width 10 height 10
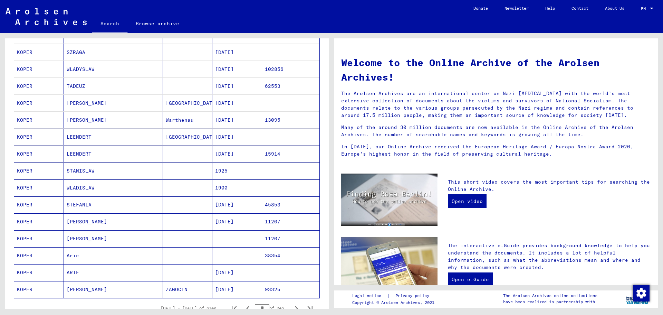
scroll to position [276, 0]
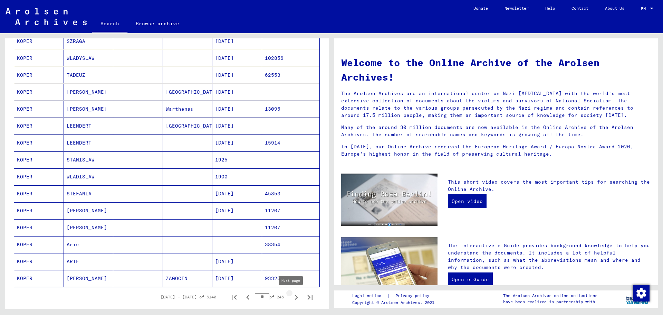
click at [295, 295] on icon "Next page" at bounding box center [296, 297] width 3 height 5
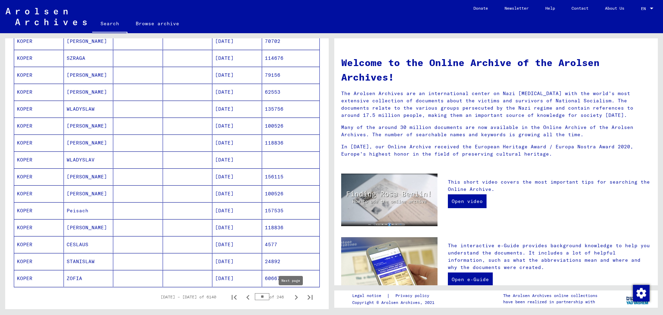
click at [292, 294] on icon "Next page" at bounding box center [297, 297] width 10 height 10
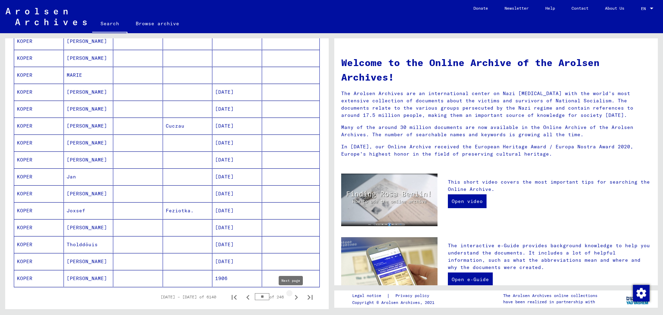
click at [295, 298] on icon "Next page" at bounding box center [296, 297] width 3 height 5
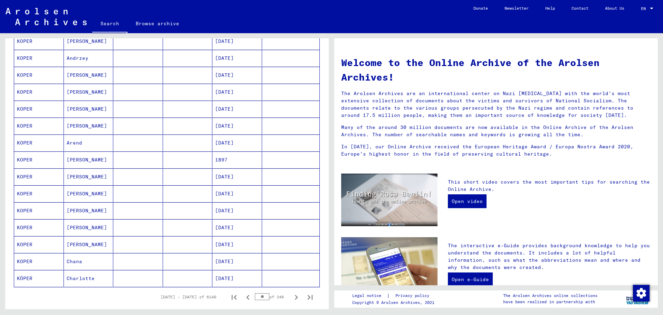
scroll to position [311, 0]
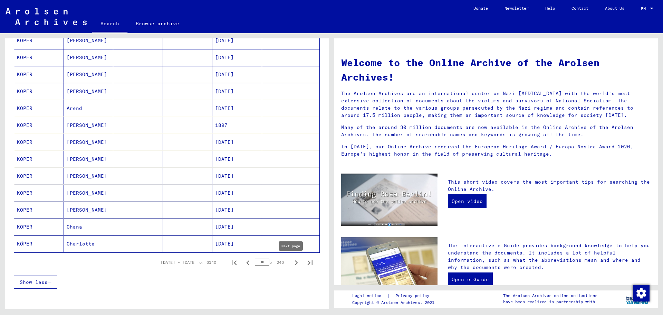
click at [295, 262] on icon "Next page" at bounding box center [296, 262] width 3 height 5
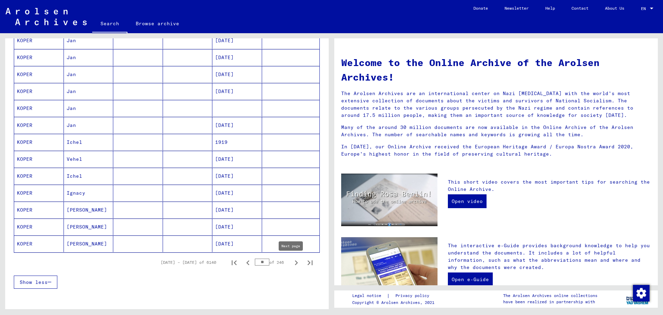
click at [292, 261] on icon "Next page" at bounding box center [297, 263] width 10 height 10
click at [292, 263] on icon "Next page" at bounding box center [297, 263] width 10 height 10
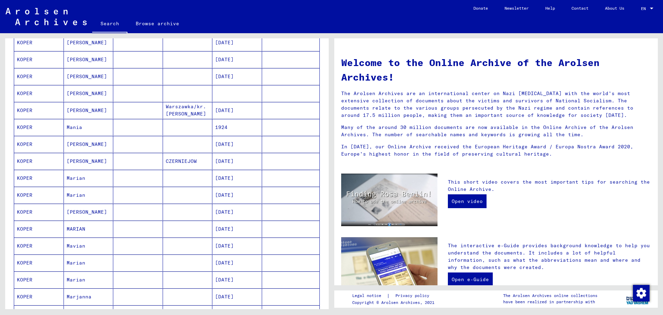
scroll to position [346, 0]
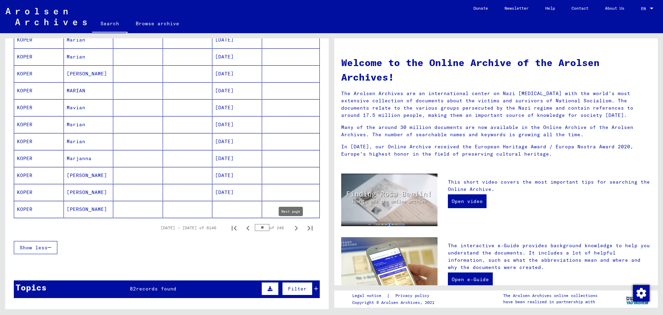
click at [292, 230] on icon "Next page" at bounding box center [297, 228] width 10 height 10
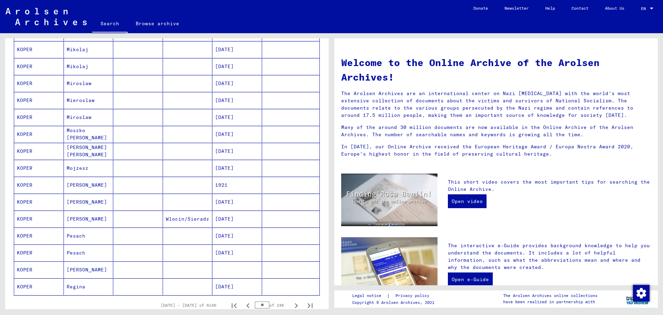
scroll to position [276, 0]
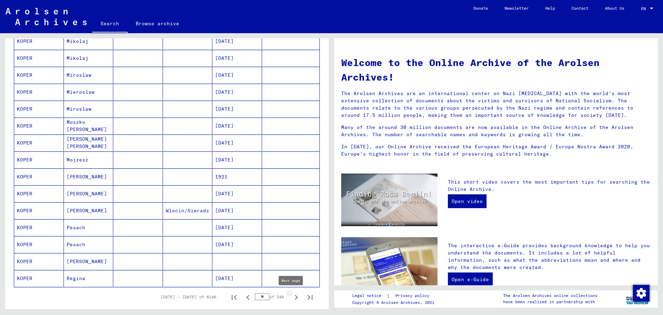
click at [295, 296] on icon "Next page" at bounding box center [296, 297] width 3 height 5
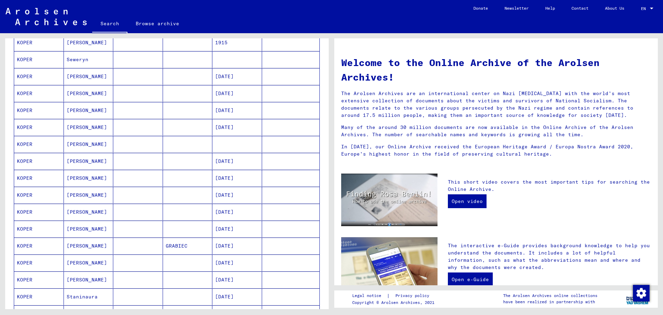
scroll to position [346, 0]
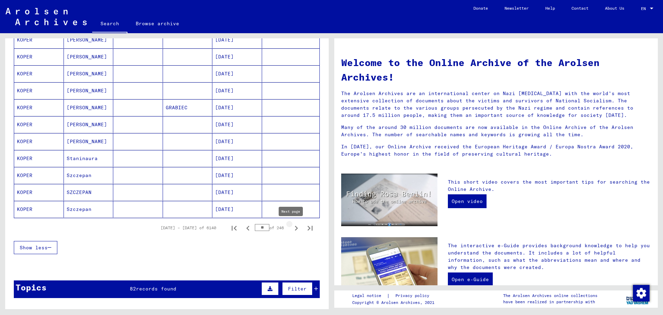
click at [295, 228] on icon "Next page" at bounding box center [296, 228] width 3 height 5
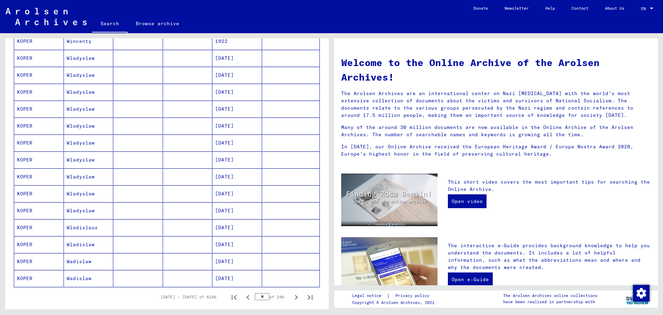
scroll to position [415, 0]
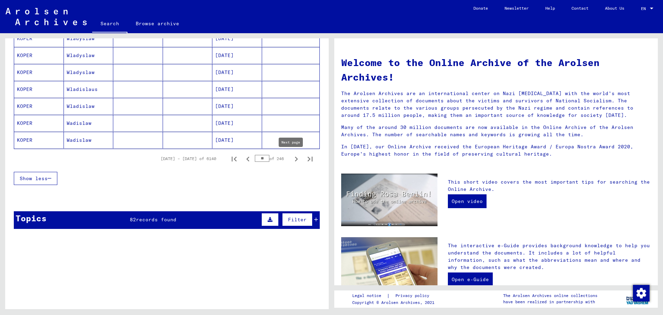
click at [292, 159] on icon "Next page" at bounding box center [297, 159] width 10 height 10
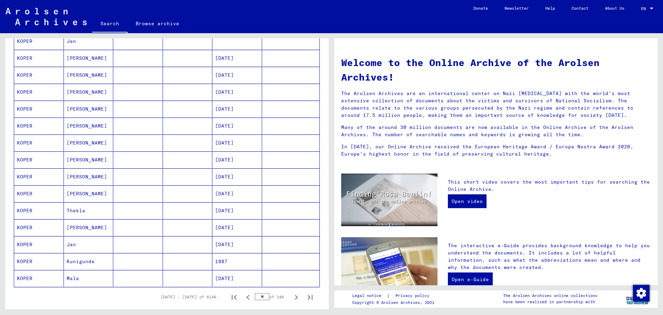
scroll to position [380, 0]
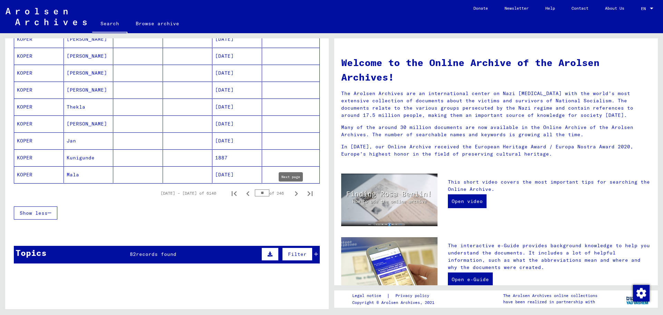
click at [292, 193] on icon "Next page" at bounding box center [297, 194] width 10 height 10
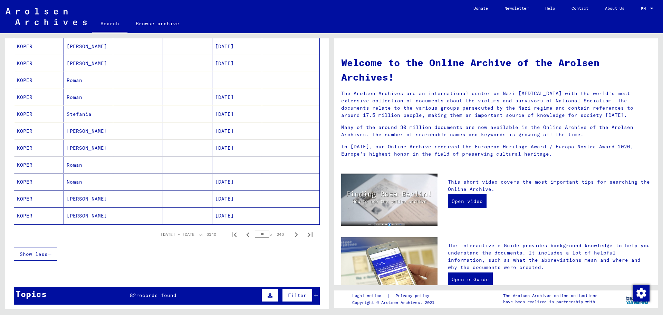
scroll to position [346, 0]
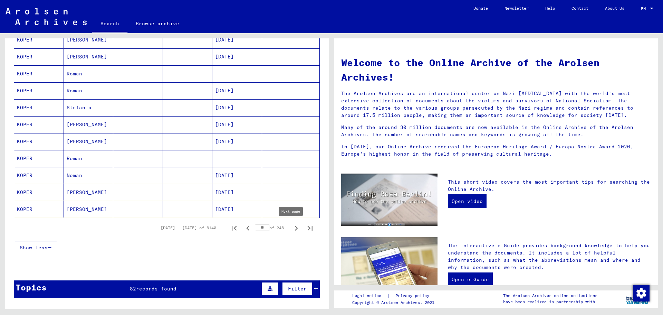
click at [292, 229] on icon "Next page" at bounding box center [297, 228] width 10 height 10
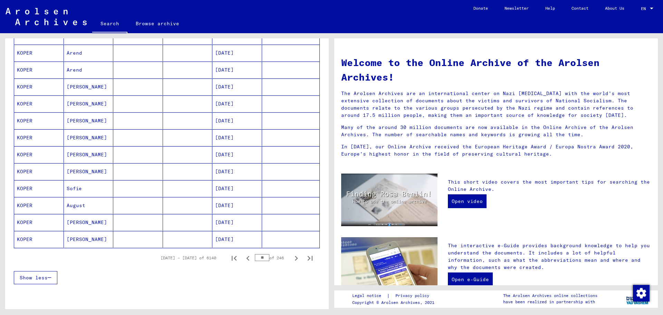
scroll to position [415, 0]
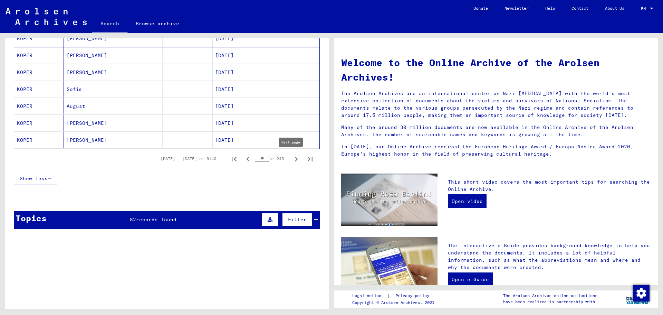
click at [292, 158] on icon "Next page" at bounding box center [297, 159] width 10 height 10
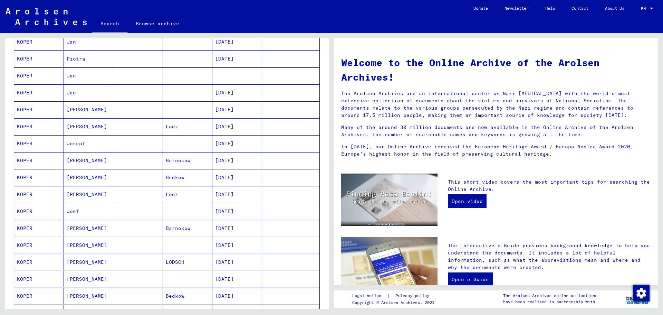
scroll to position [276, 0]
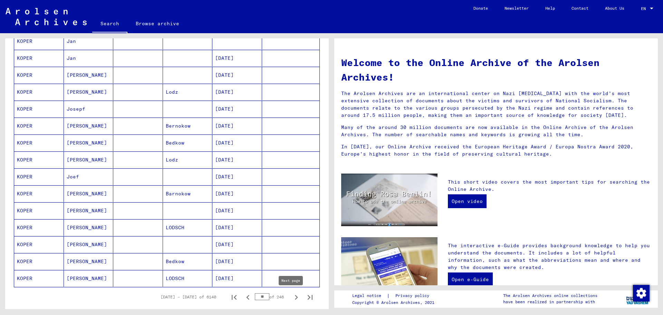
click at [295, 297] on icon "Next page" at bounding box center [296, 297] width 3 height 5
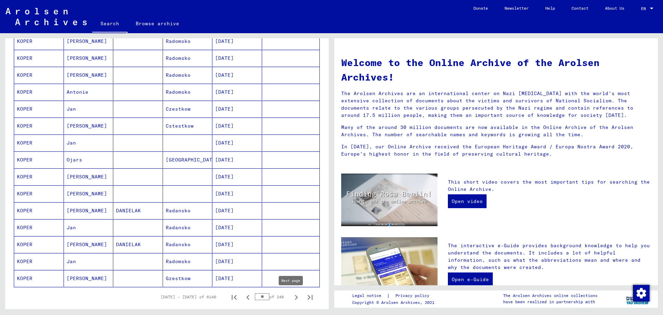
click at [295, 298] on icon "Next page" at bounding box center [296, 297] width 3 height 5
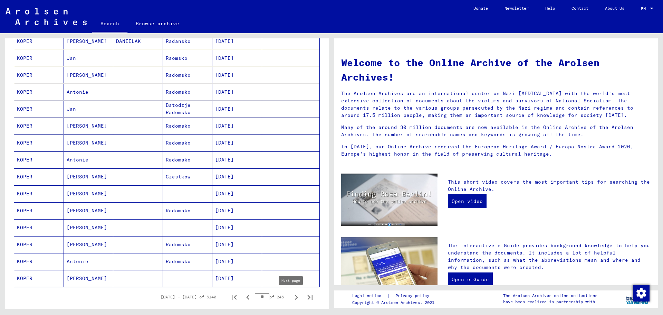
click at [295, 298] on icon "Next page" at bounding box center [296, 297] width 3 height 5
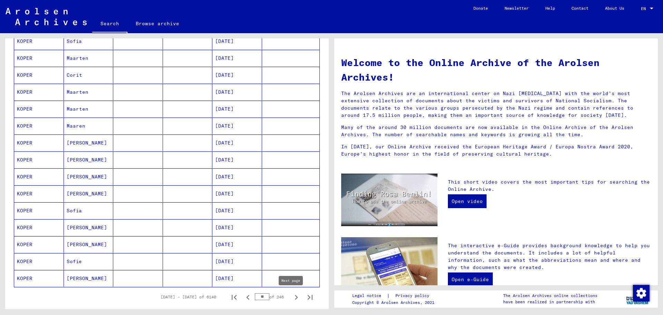
click at [293, 297] on icon "Next page" at bounding box center [297, 297] width 10 height 10
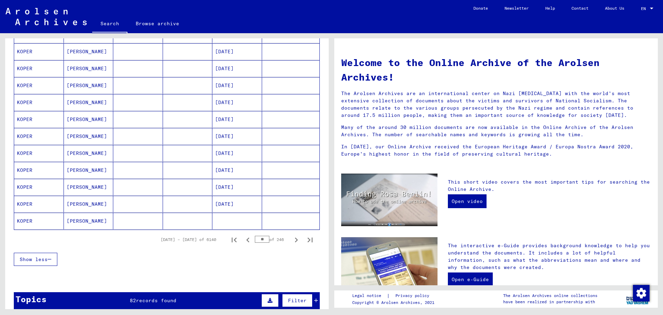
scroll to position [346, 0]
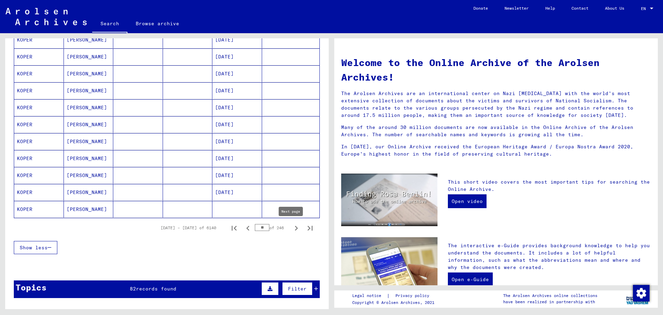
click at [292, 227] on icon "Next page" at bounding box center [297, 228] width 10 height 10
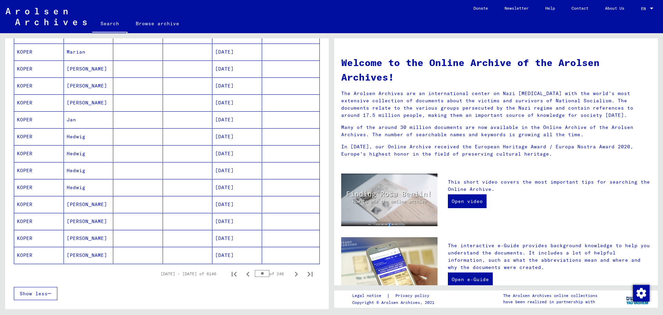
scroll to position [311, 0]
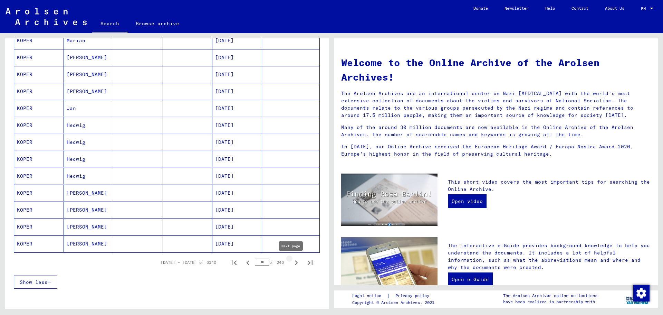
click at [292, 263] on icon "Next page" at bounding box center [297, 263] width 10 height 10
click at [294, 261] on icon "Next page" at bounding box center [297, 263] width 10 height 10
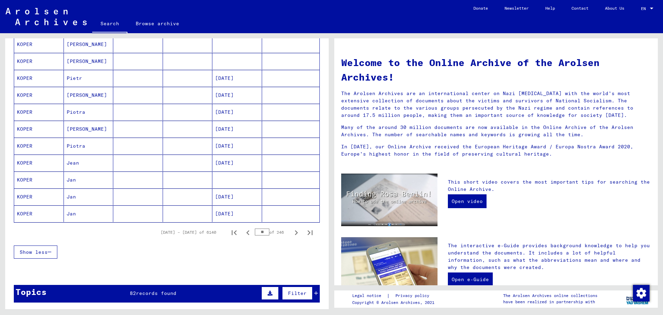
scroll to position [346, 0]
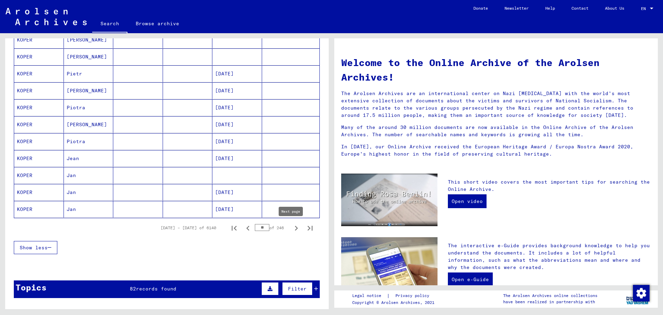
click at [292, 228] on icon "Next page" at bounding box center [297, 228] width 10 height 10
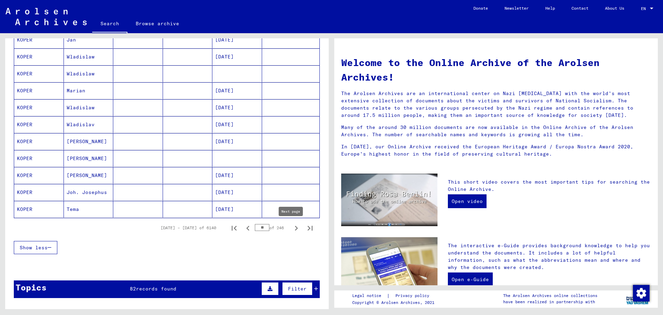
click at [292, 228] on icon "Next page" at bounding box center [297, 228] width 10 height 10
click at [292, 229] on icon "Next page" at bounding box center [297, 228] width 10 height 10
click at [292, 227] on icon "Next page" at bounding box center [297, 228] width 10 height 10
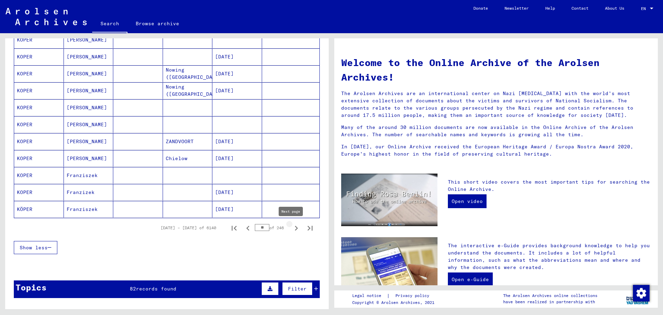
click at [292, 228] on icon "Next page" at bounding box center [297, 228] width 10 height 10
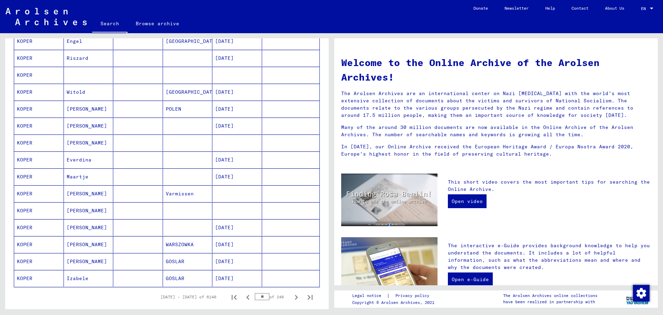
scroll to position [311, 0]
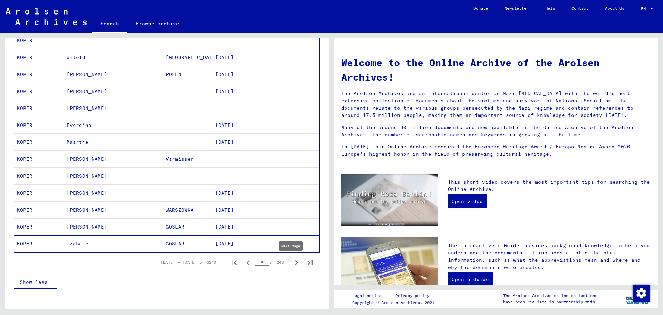
click at [292, 262] on icon "Next page" at bounding box center [297, 263] width 10 height 10
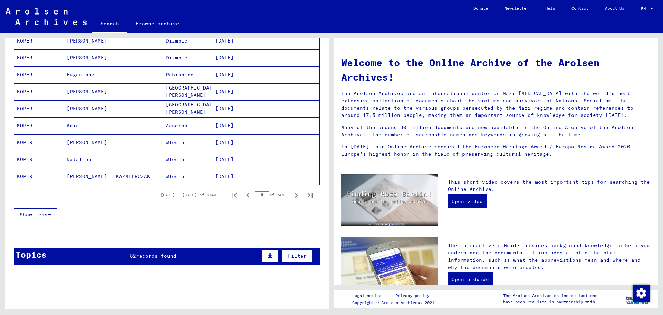
scroll to position [380, 0]
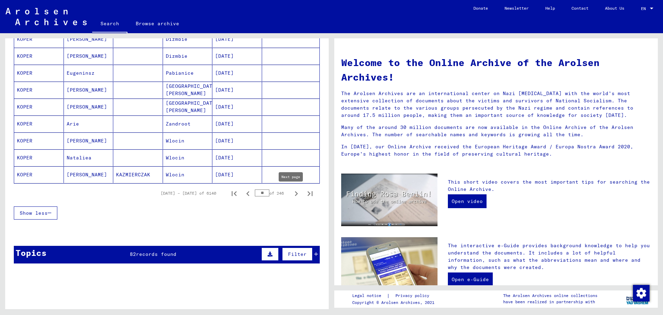
click at [292, 192] on icon "Next page" at bounding box center [297, 194] width 10 height 10
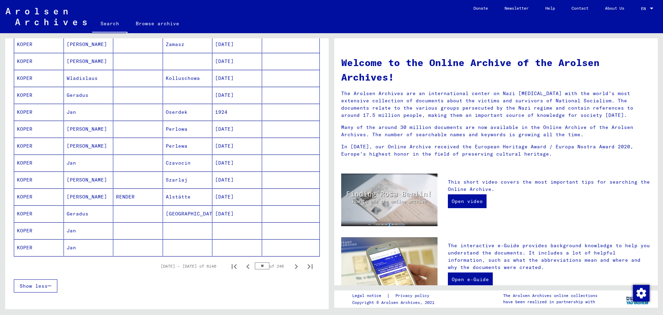
scroll to position [311, 0]
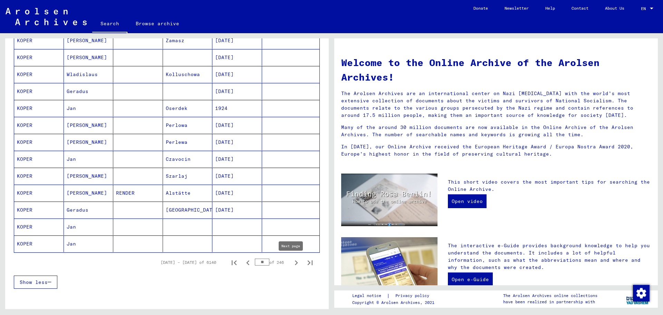
click at [293, 263] on icon "Next page" at bounding box center [297, 263] width 10 height 10
type input "**"
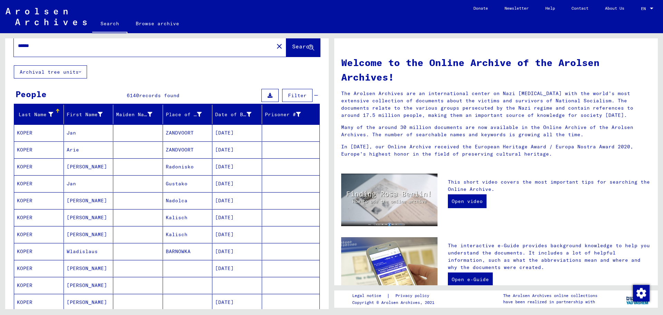
scroll to position [0, 0]
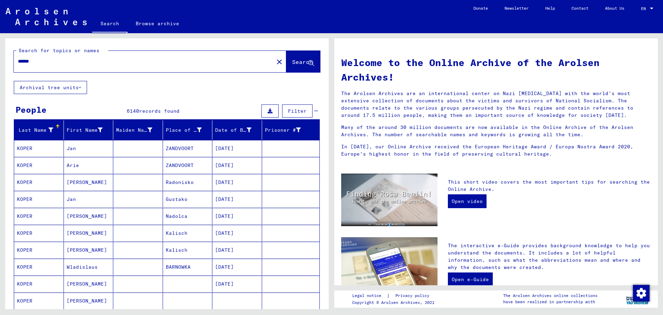
click at [18, 60] on div "******" at bounding box center [140, 62] width 252 height 16
click at [19, 61] on input "******" at bounding box center [142, 61] width 248 height 7
type input "**********"
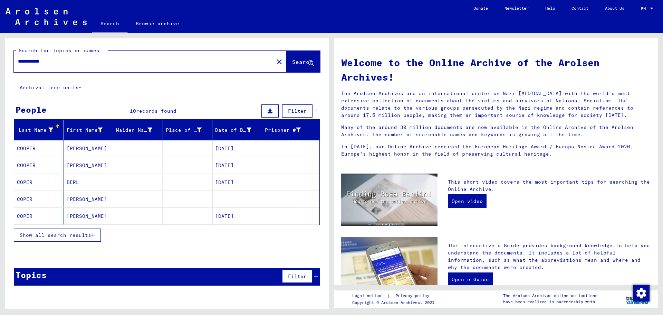
click at [85, 237] on span "Show all search results" at bounding box center [56, 235] width 72 height 6
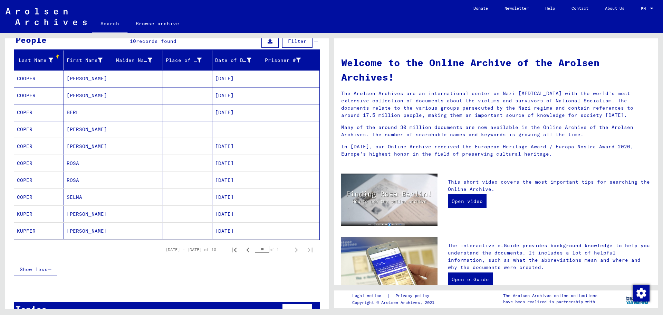
scroll to position [88, 0]
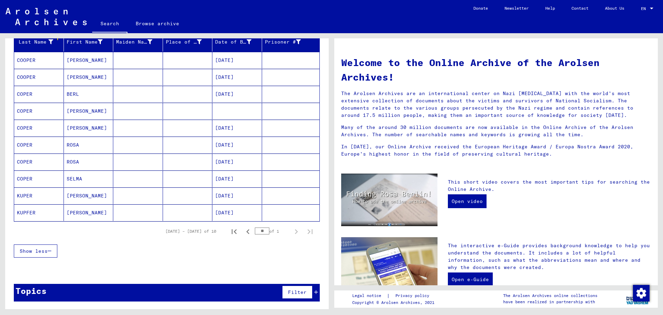
click at [34, 214] on mat-cell "KUPFER" at bounding box center [39, 212] width 50 height 17
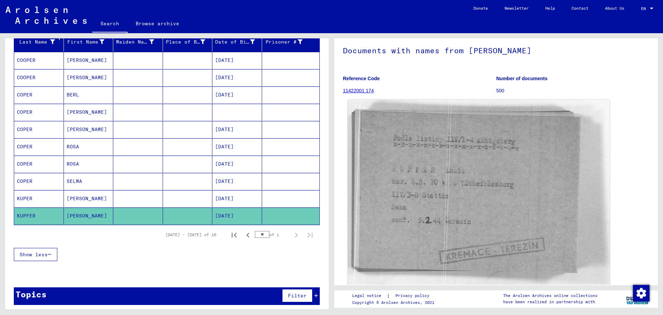
scroll to position [35, 0]
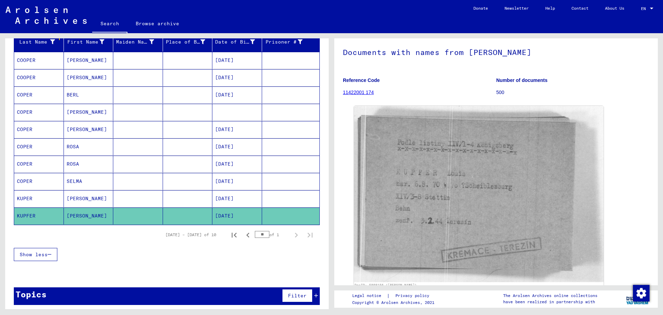
click at [358, 89] on link "11422001 174" at bounding box center [358, 92] width 31 height 6
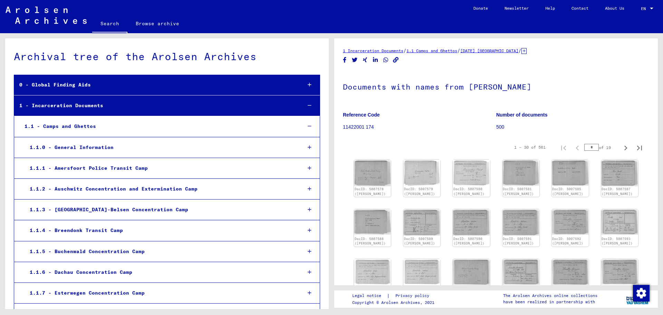
scroll to position [6745, 0]
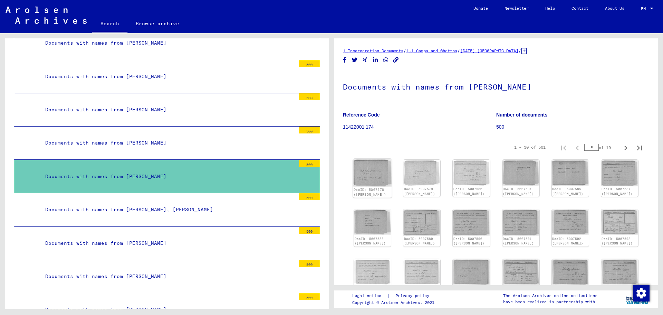
click at [364, 167] on img at bounding box center [372, 173] width 39 height 28
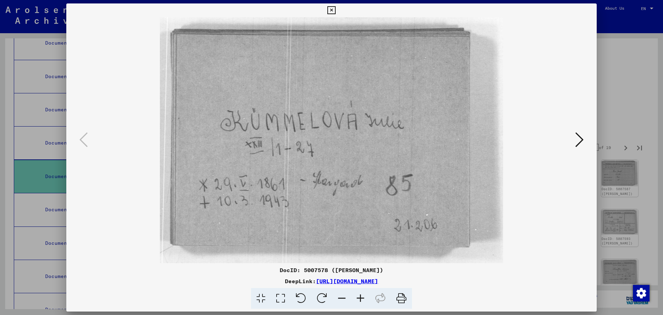
click at [583, 141] on icon at bounding box center [580, 139] width 8 height 17
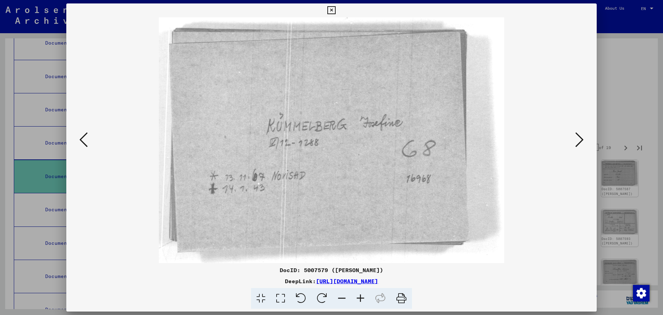
click at [583, 141] on icon at bounding box center [580, 139] width 8 height 17
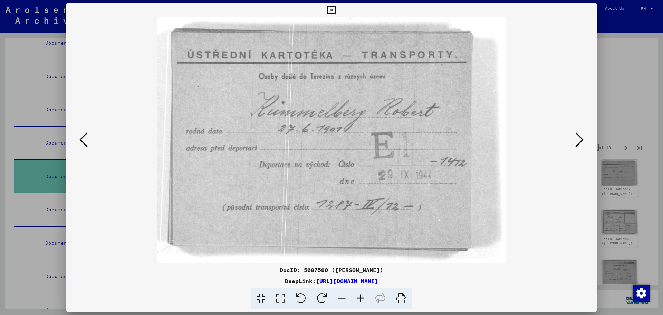
click at [583, 141] on icon at bounding box center [580, 139] width 8 height 17
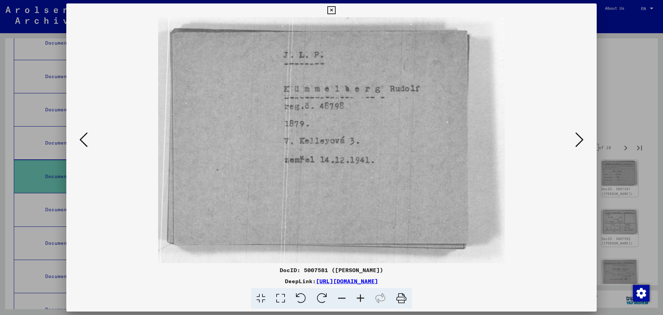
click at [583, 141] on icon at bounding box center [580, 139] width 8 height 17
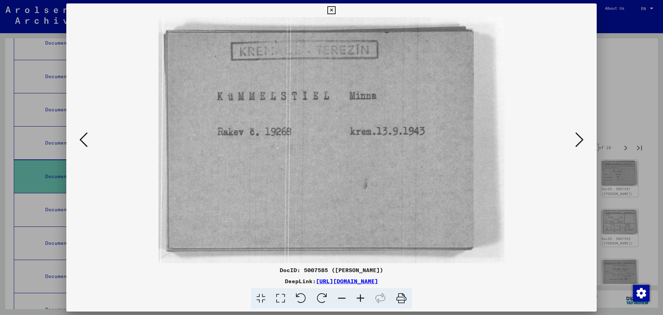
click at [583, 141] on icon at bounding box center [580, 139] width 8 height 17
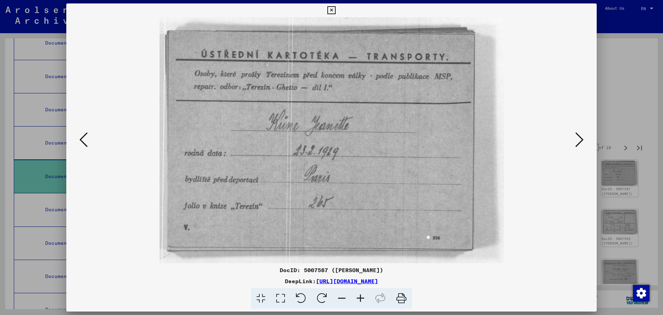
click at [583, 141] on icon at bounding box center [580, 139] width 8 height 17
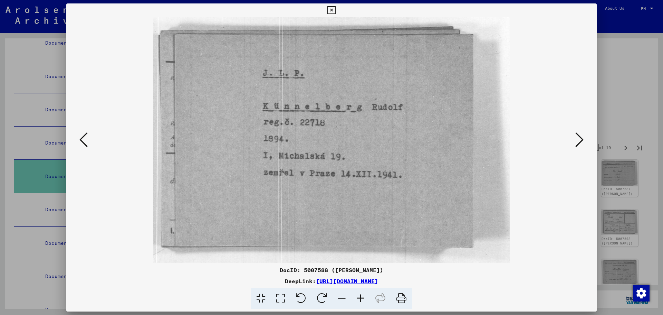
click at [583, 141] on icon at bounding box center [580, 139] width 8 height 17
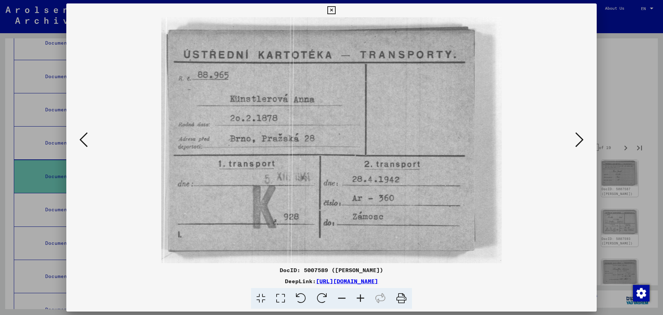
click at [583, 141] on icon at bounding box center [580, 139] width 8 height 17
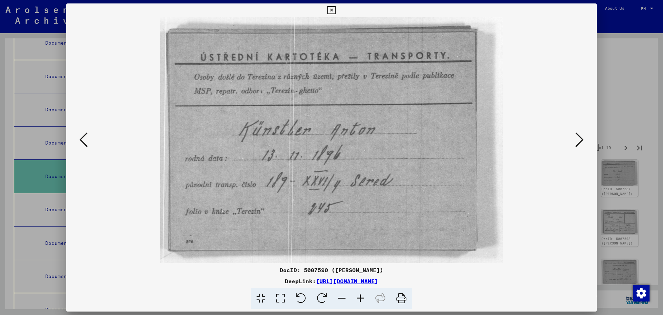
click at [583, 141] on icon at bounding box center [580, 139] width 8 height 17
click at [578, 139] on icon at bounding box center [580, 139] width 8 height 17
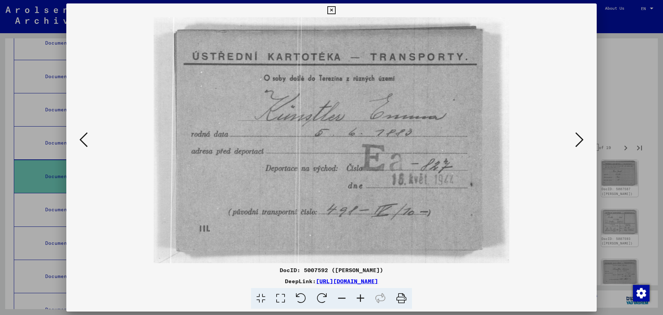
click at [578, 139] on icon at bounding box center [580, 139] width 8 height 17
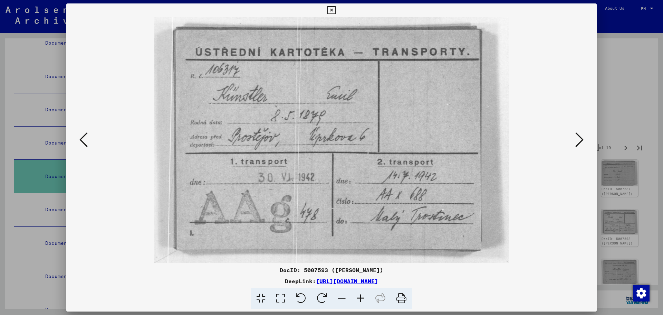
click at [578, 139] on icon at bounding box center [580, 139] width 8 height 17
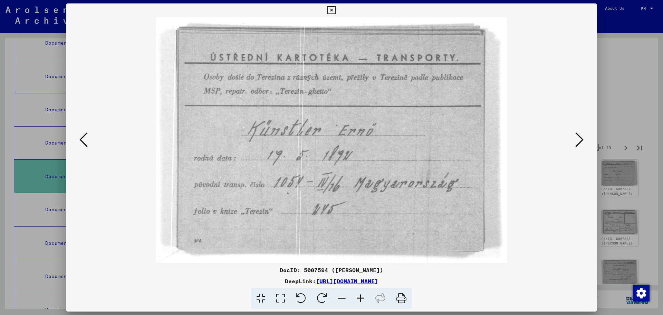
click at [578, 139] on icon at bounding box center [580, 139] width 8 height 17
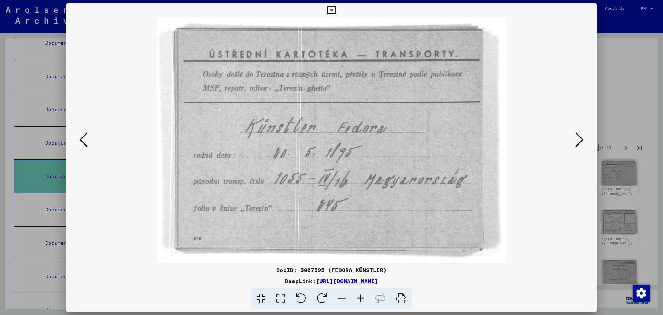
click at [578, 139] on icon at bounding box center [580, 139] width 8 height 17
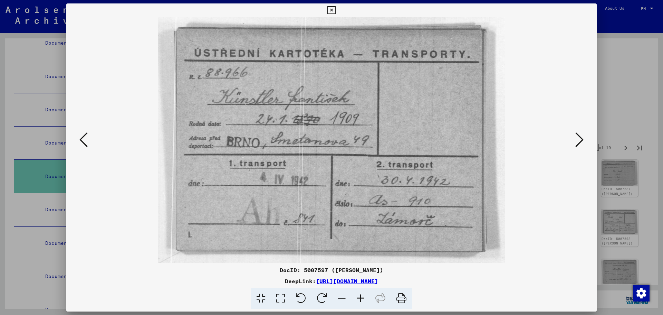
click at [578, 139] on icon at bounding box center [580, 139] width 8 height 17
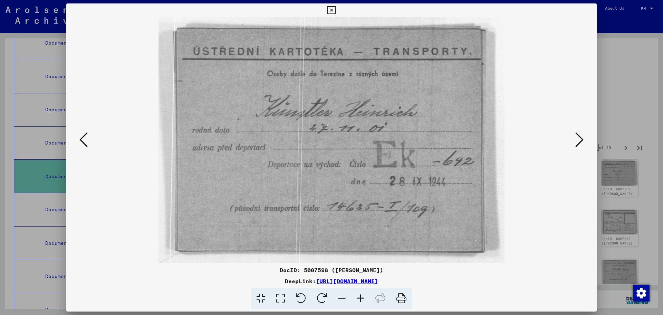
click at [578, 139] on icon at bounding box center [580, 139] width 8 height 17
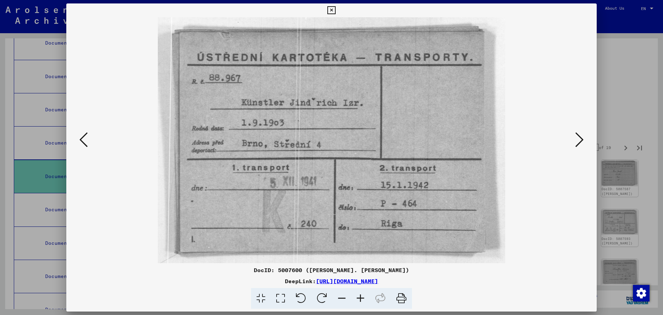
click at [578, 139] on icon at bounding box center [580, 139] width 8 height 17
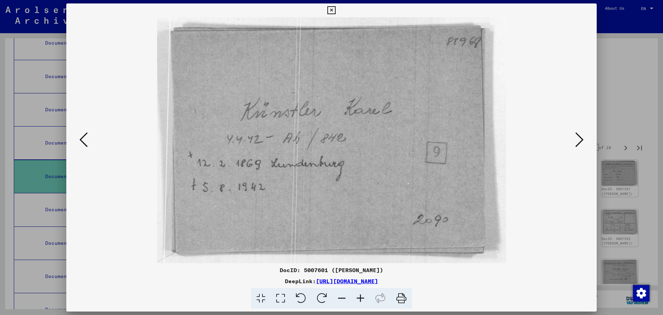
click at [578, 139] on icon at bounding box center [580, 139] width 8 height 17
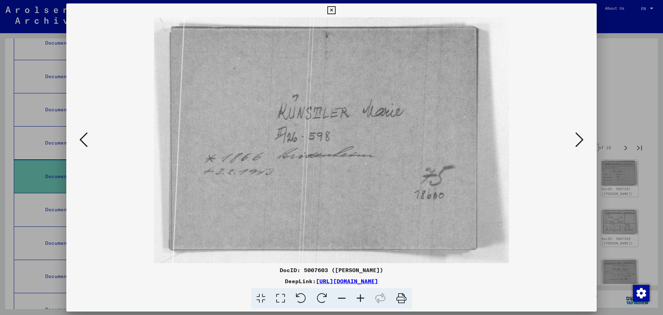
click at [333, 9] on icon at bounding box center [332, 10] width 8 height 8
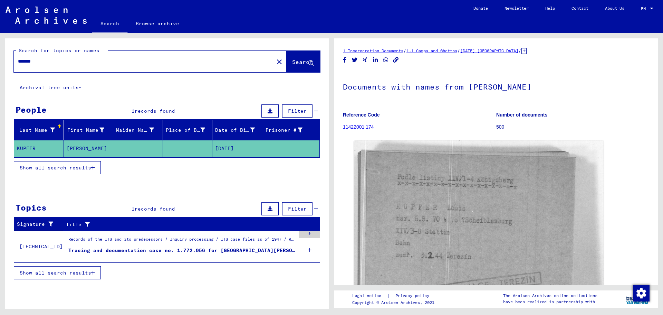
click at [86, 168] on span "Show all search results" at bounding box center [56, 167] width 72 height 6
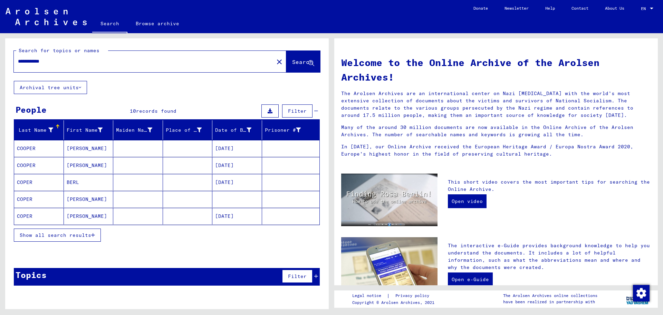
click at [87, 232] on span "Show all search results" at bounding box center [56, 235] width 72 height 6
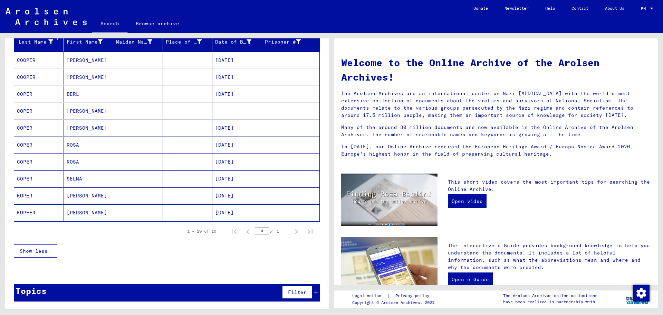
click at [154, 253] on div "Show less" at bounding box center [167, 251] width 306 height 20
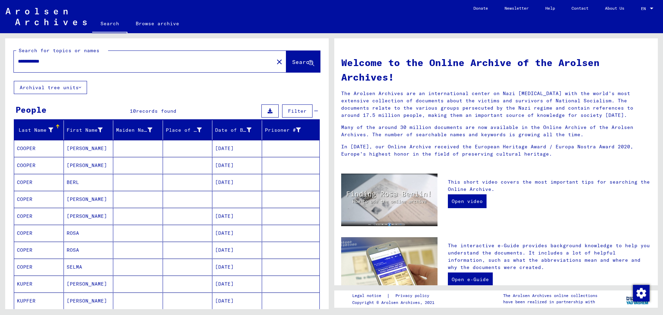
drag, startPoint x: 66, startPoint y: 62, endPoint x: 12, endPoint y: 58, distance: 54.4
click at [12, 58] on div "**********" at bounding box center [167, 59] width 324 height 42
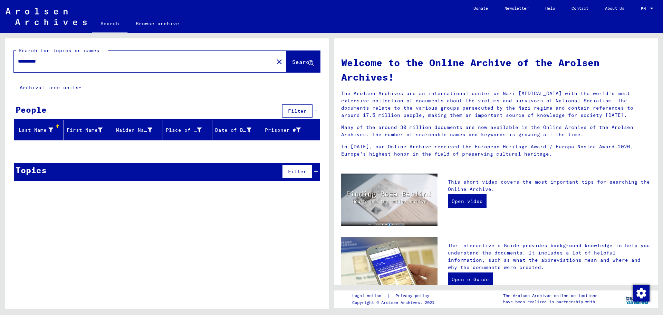
drag, startPoint x: 52, startPoint y: 61, endPoint x: 16, endPoint y: 54, distance: 36.9
click at [16, 54] on div "**********" at bounding box center [140, 62] width 252 height 16
type input "****"
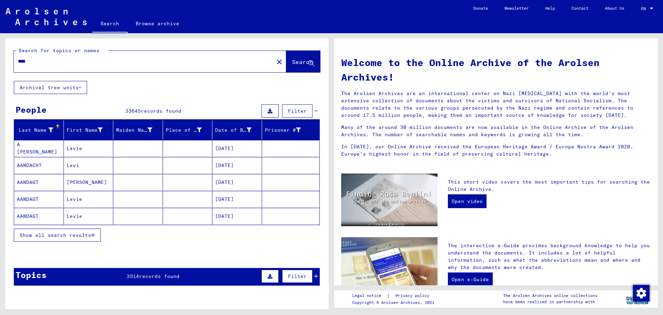
click at [69, 232] on span "Show all search results" at bounding box center [56, 235] width 72 height 6
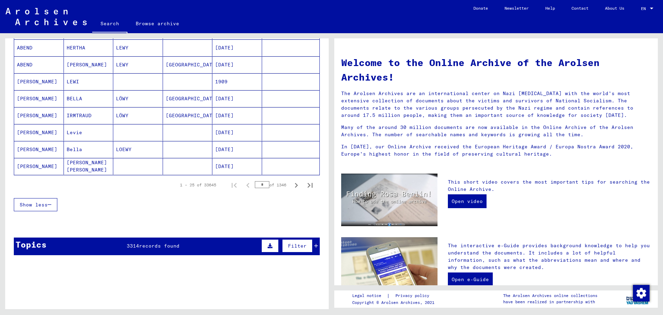
scroll to position [380, 0]
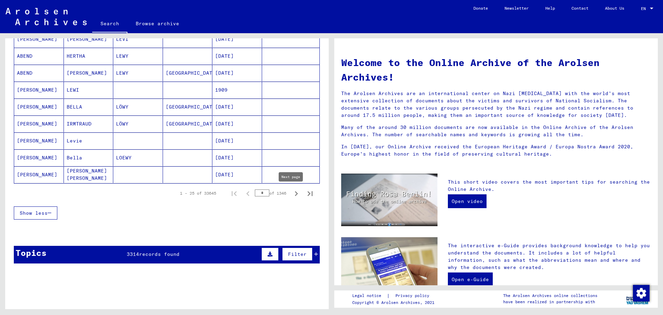
click at [294, 194] on icon "Next page" at bounding box center [297, 194] width 10 height 10
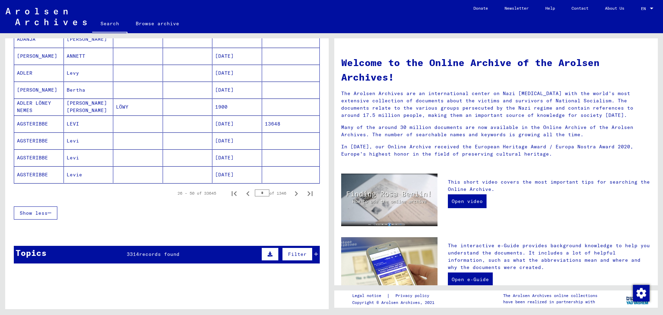
click at [294, 194] on icon "Next page" at bounding box center [297, 194] width 10 height 10
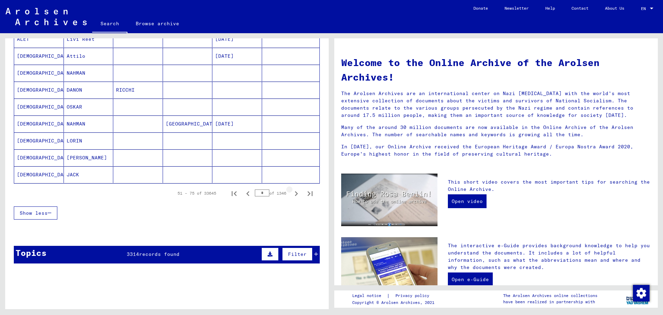
click at [294, 194] on icon "Next page" at bounding box center [297, 194] width 10 height 10
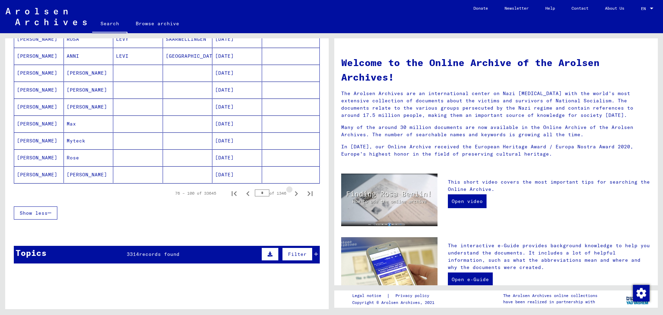
click at [294, 194] on icon "Next page" at bounding box center [297, 194] width 10 height 10
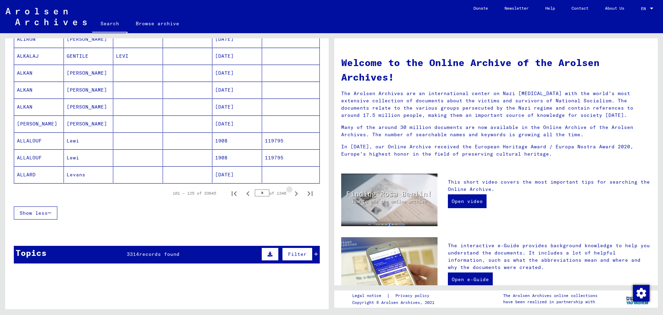
click at [294, 194] on icon "Next page" at bounding box center [297, 194] width 10 height 10
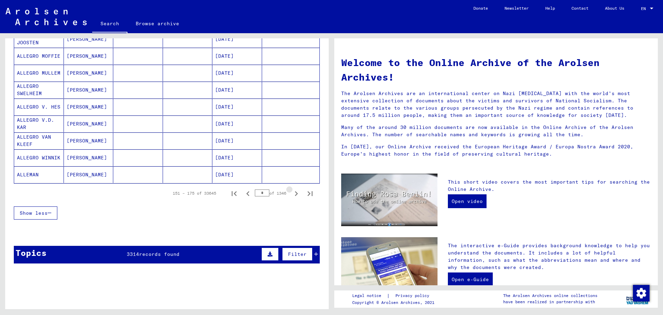
click at [294, 194] on icon "Next page" at bounding box center [297, 194] width 10 height 10
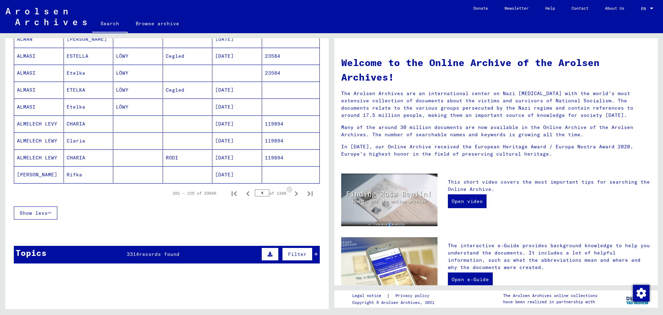
click at [294, 194] on icon "Next page" at bounding box center [297, 194] width 10 height 10
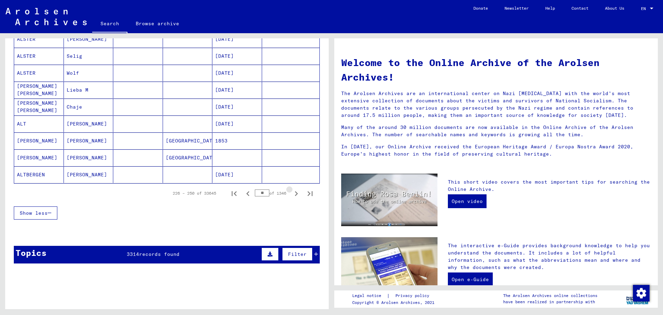
click at [294, 194] on icon "Next page" at bounding box center [297, 194] width 10 height 10
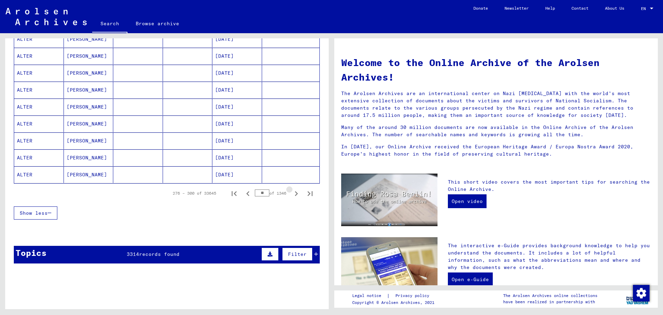
click at [294, 194] on icon "Next page" at bounding box center [297, 194] width 10 height 10
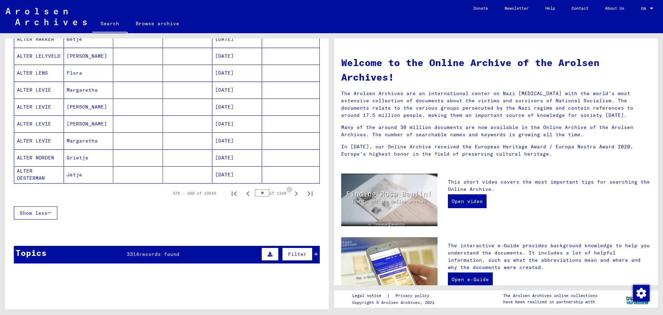
click at [294, 194] on icon "Next page" at bounding box center [297, 194] width 10 height 10
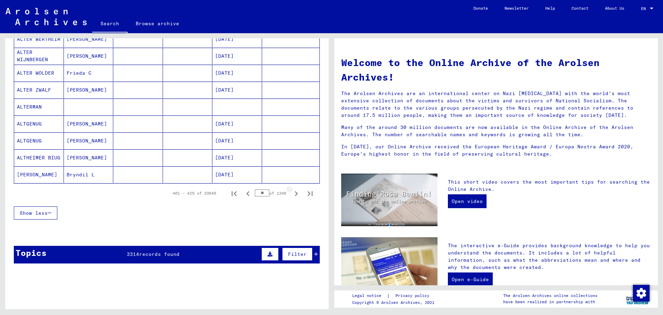
click at [294, 194] on icon "Next page" at bounding box center [297, 194] width 10 height 10
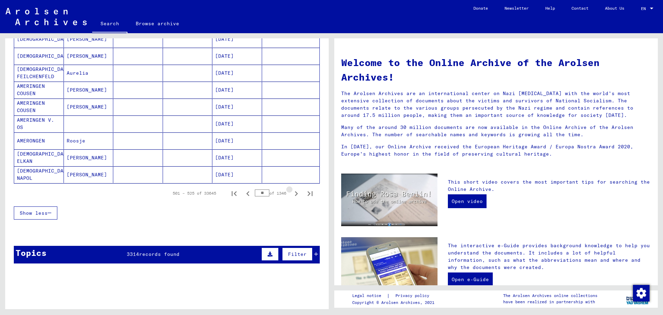
click at [294, 194] on icon "Next page" at bounding box center [297, 194] width 10 height 10
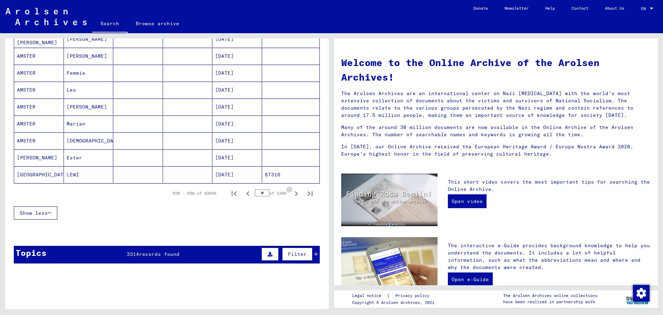
click at [294, 194] on icon "Next page" at bounding box center [297, 194] width 10 height 10
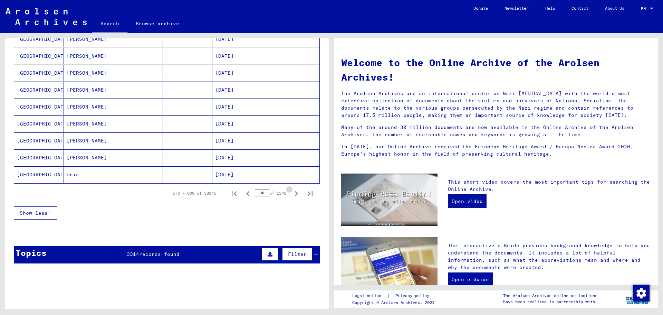
click at [294, 194] on icon "Next page" at bounding box center [297, 194] width 10 height 10
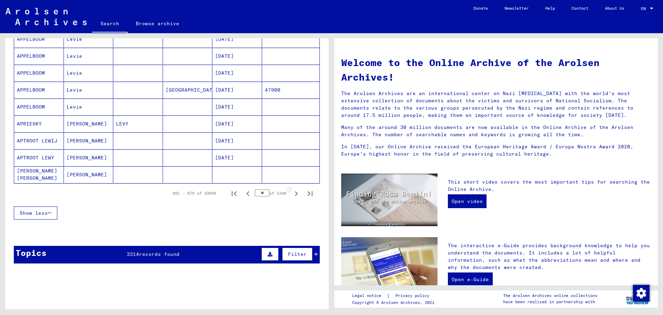
click at [294, 194] on icon "Next page" at bounding box center [297, 194] width 10 height 10
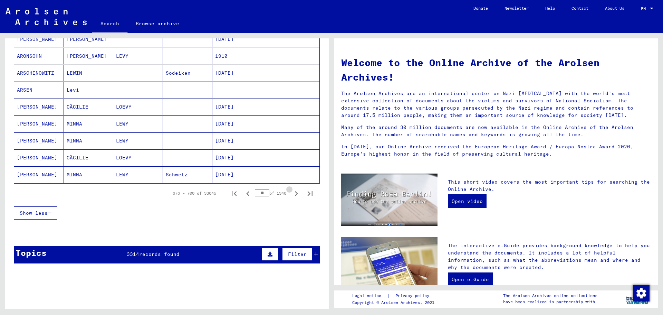
click at [294, 194] on icon "Next page" at bounding box center [297, 194] width 10 height 10
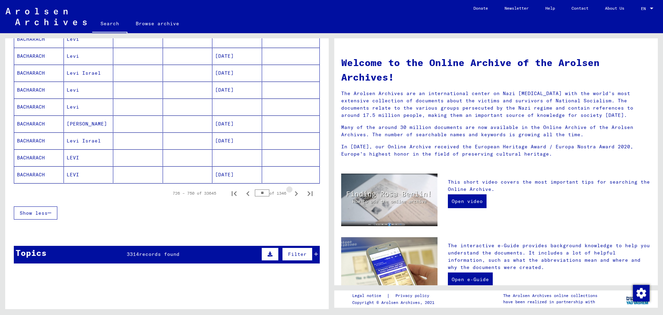
click at [294, 194] on icon "Next page" at bounding box center [297, 194] width 10 height 10
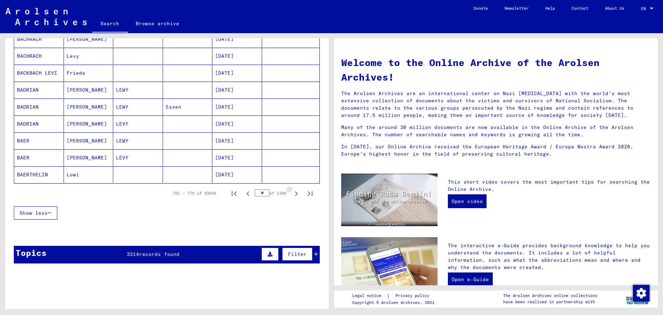
click at [294, 194] on icon "Next page" at bounding box center [297, 194] width 10 height 10
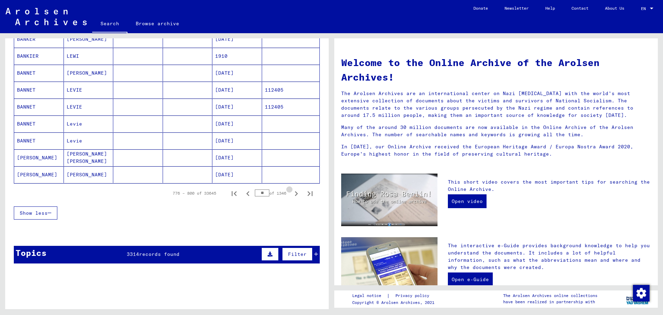
click at [294, 194] on icon "Next page" at bounding box center [297, 194] width 10 height 10
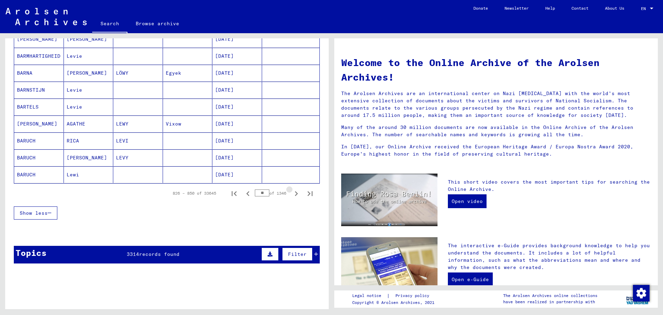
click at [294, 194] on icon "Next page" at bounding box center [297, 194] width 10 height 10
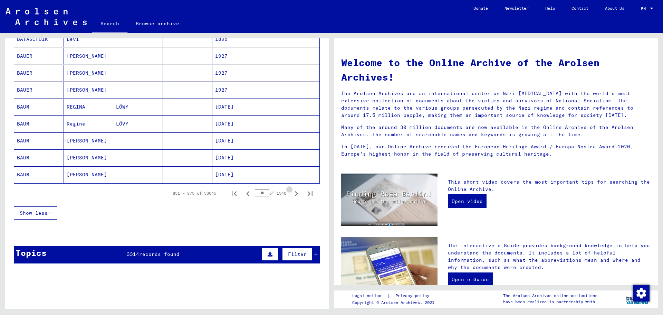
click at [294, 194] on icon "Next page" at bounding box center [297, 194] width 10 height 10
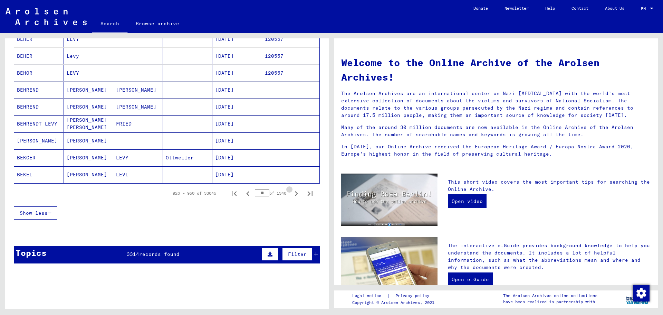
click at [294, 194] on icon "Next page" at bounding box center [297, 194] width 10 height 10
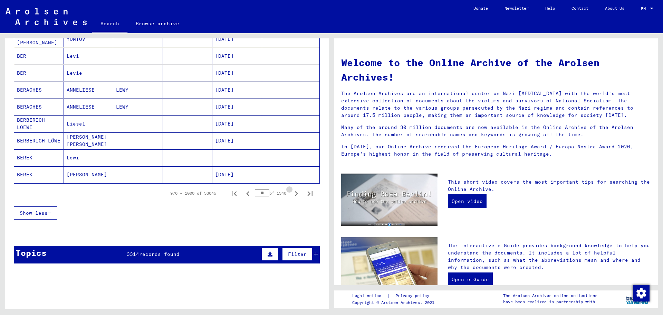
click at [294, 194] on icon "Next page" at bounding box center [297, 194] width 10 height 10
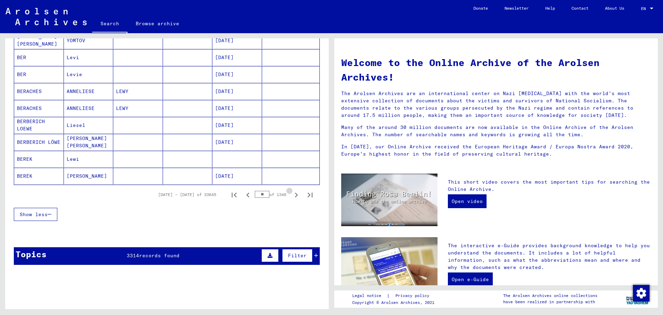
scroll to position [381, 0]
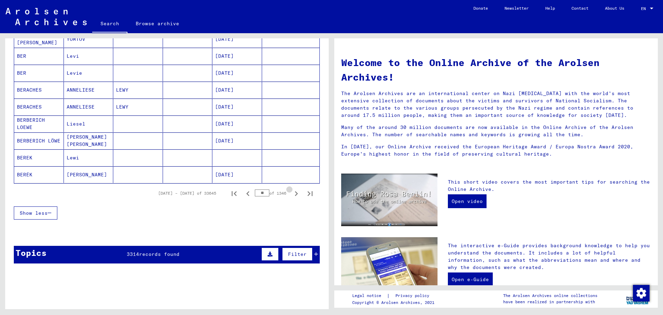
click at [294, 194] on icon "Next page" at bounding box center [297, 194] width 10 height 10
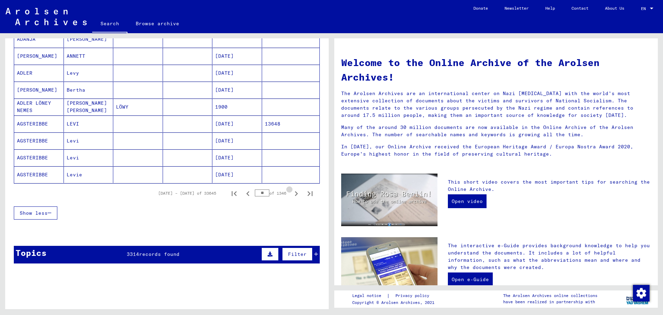
click at [294, 194] on icon "Next page" at bounding box center [297, 194] width 10 height 10
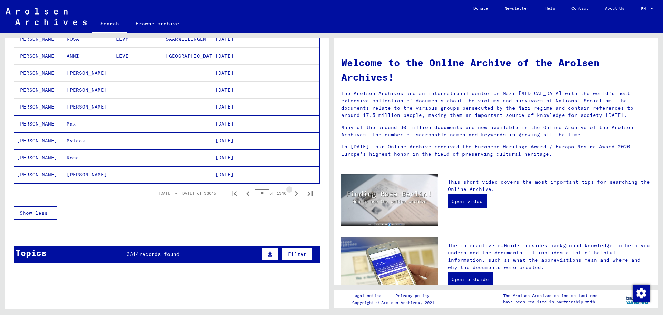
click at [294, 194] on icon "Next page" at bounding box center [297, 194] width 10 height 10
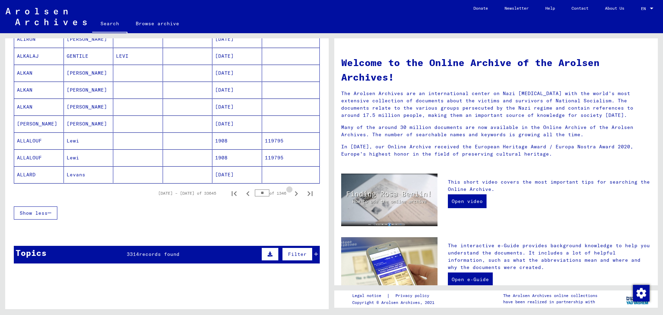
click at [294, 194] on icon "Next page" at bounding box center [297, 194] width 10 height 10
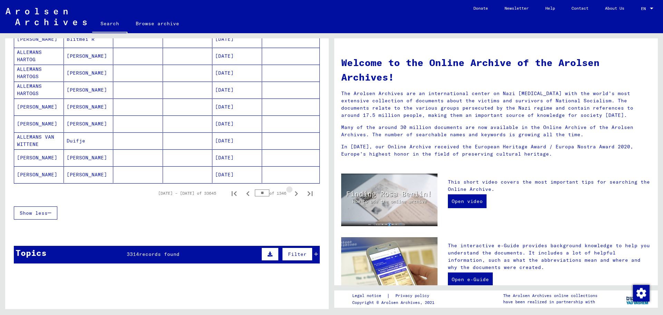
click at [294, 194] on icon "Next page" at bounding box center [297, 194] width 10 height 10
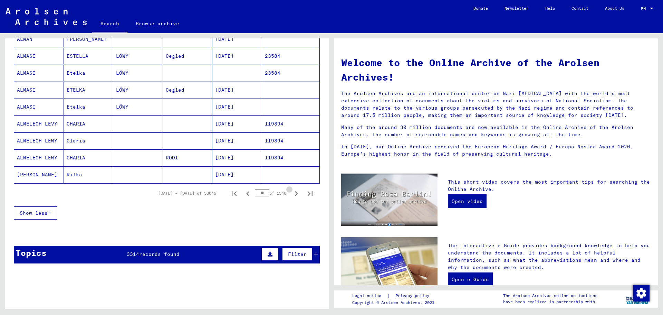
click at [294, 194] on icon "Next page" at bounding box center [297, 194] width 10 height 10
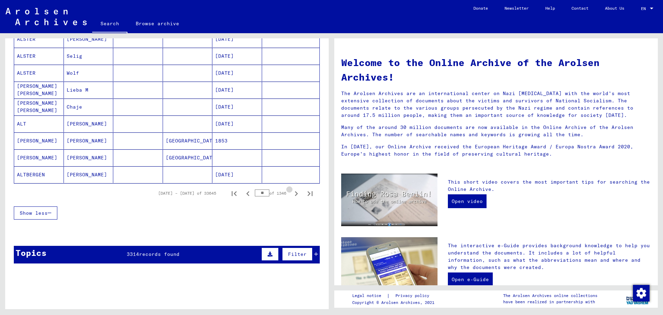
click at [294, 194] on icon "Next page" at bounding box center [297, 194] width 10 height 10
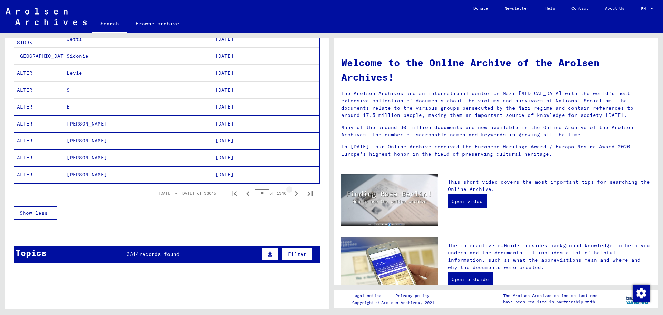
click at [294, 194] on icon "Next page" at bounding box center [297, 194] width 10 height 10
type input "**"
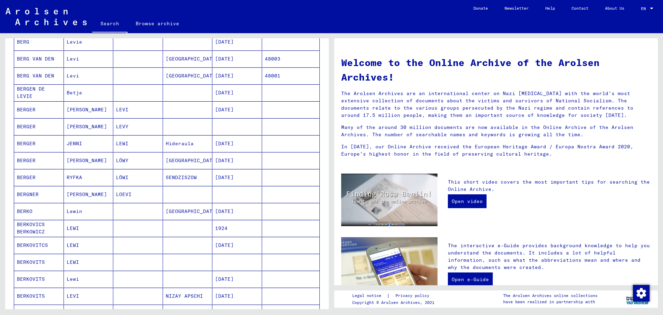
scroll to position [0, 0]
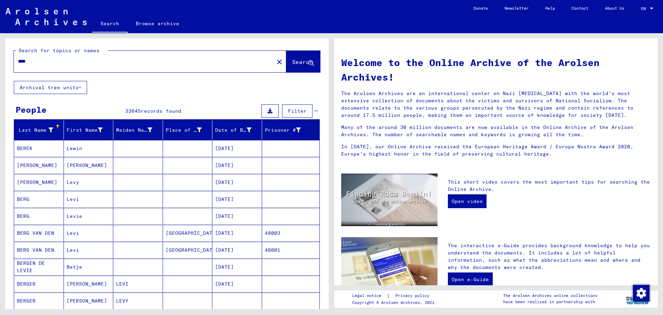
click at [44, 63] on input "****" at bounding box center [142, 61] width 248 height 7
click at [18, 60] on div "****" at bounding box center [140, 62] width 252 height 16
click at [18, 61] on input "****" at bounding box center [142, 61] width 248 height 7
type input "******"
click at [286, 58] on button "Search" at bounding box center [303, 61] width 34 height 21
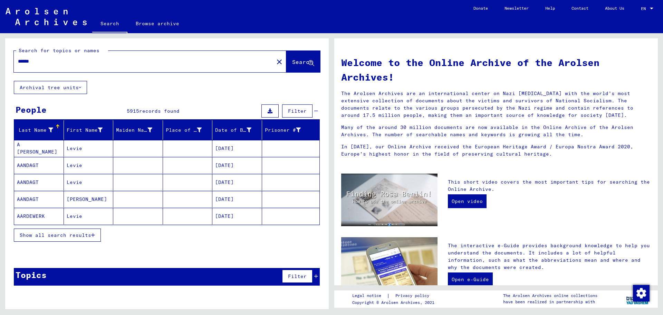
click at [77, 233] on span "Show all search results" at bounding box center [56, 235] width 72 height 6
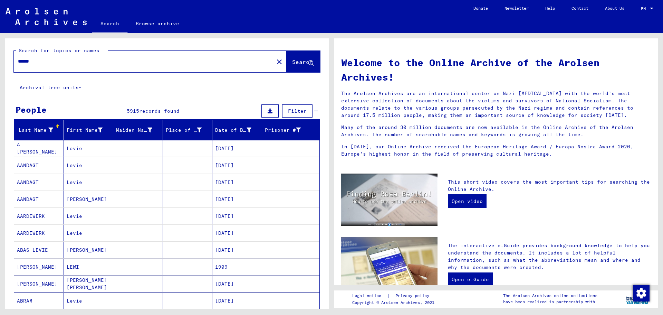
click at [23, 129] on div "Last Name" at bounding box center [35, 129] width 36 height 7
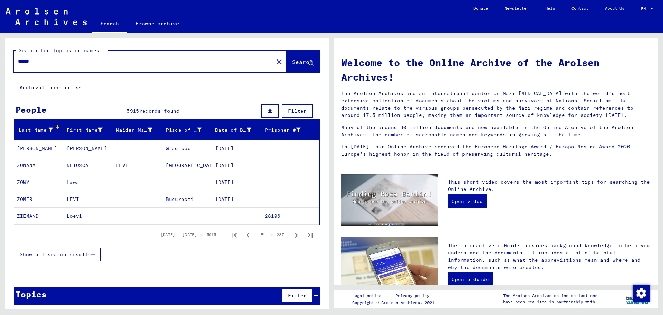
click at [23, 130] on div "Last Name" at bounding box center [35, 129] width 36 height 7
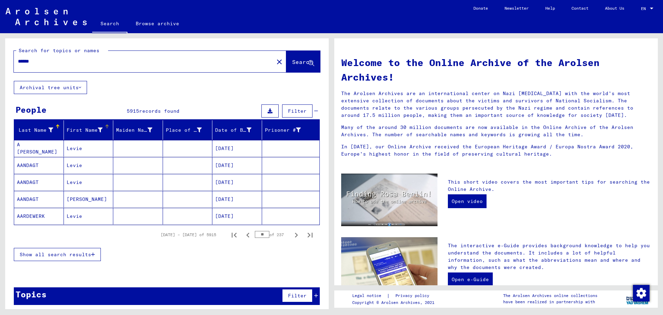
click at [86, 131] on div "First Name" at bounding box center [85, 129] width 36 height 7
